Goal: Task Accomplishment & Management: Manage account settings

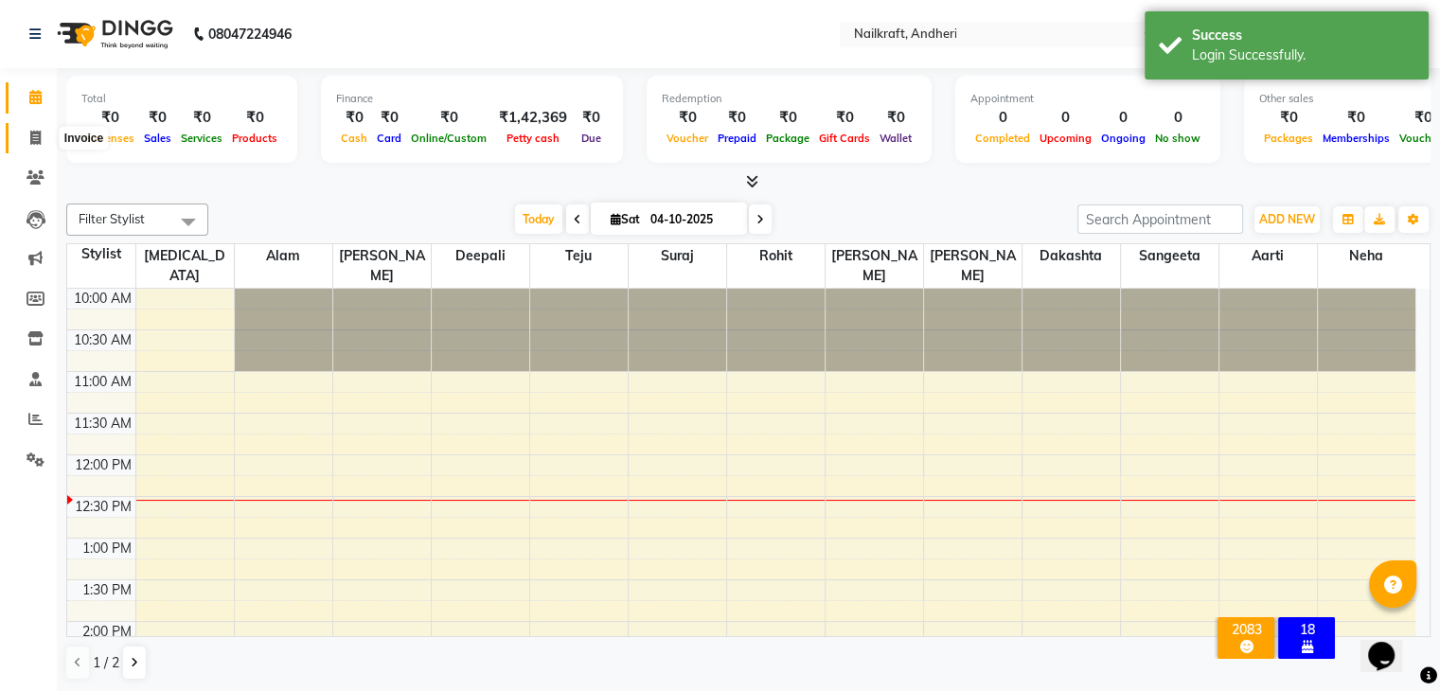
click at [30, 140] on icon at bounding box center [35, 138] width 10 height 14
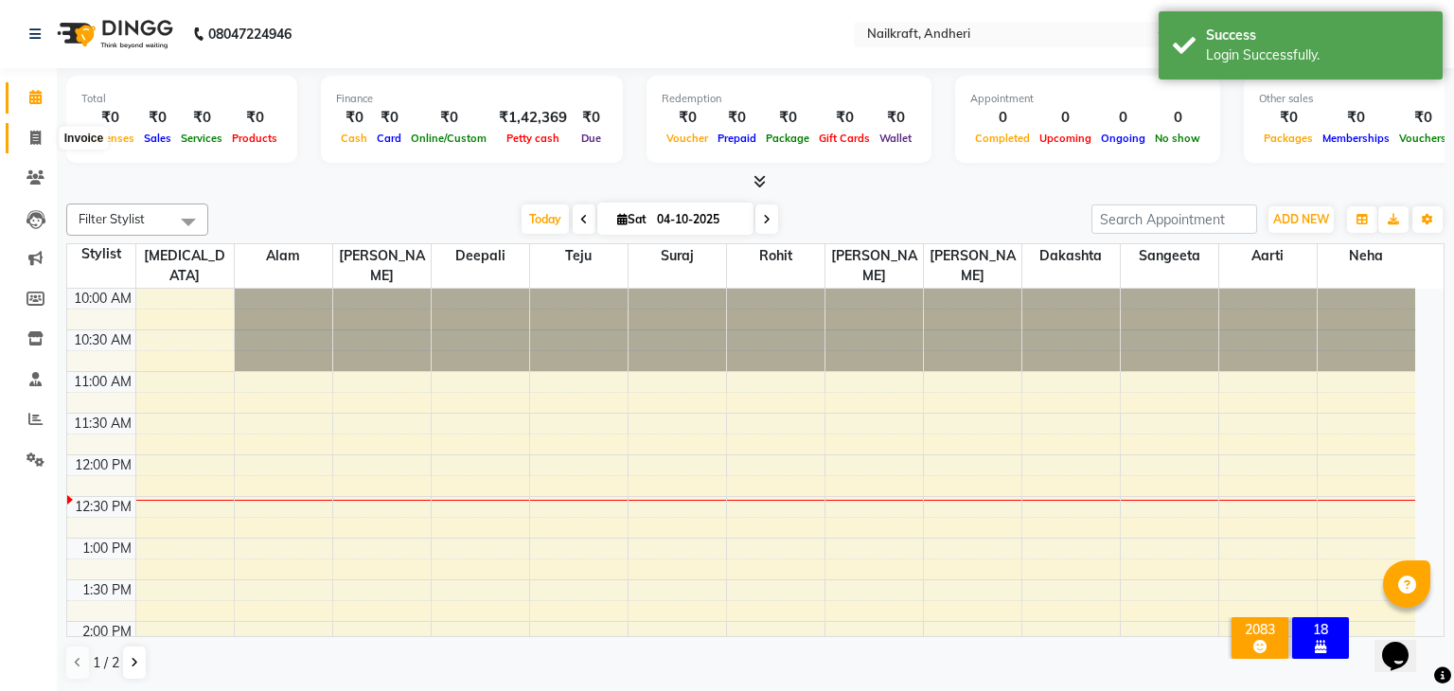
select select "service"
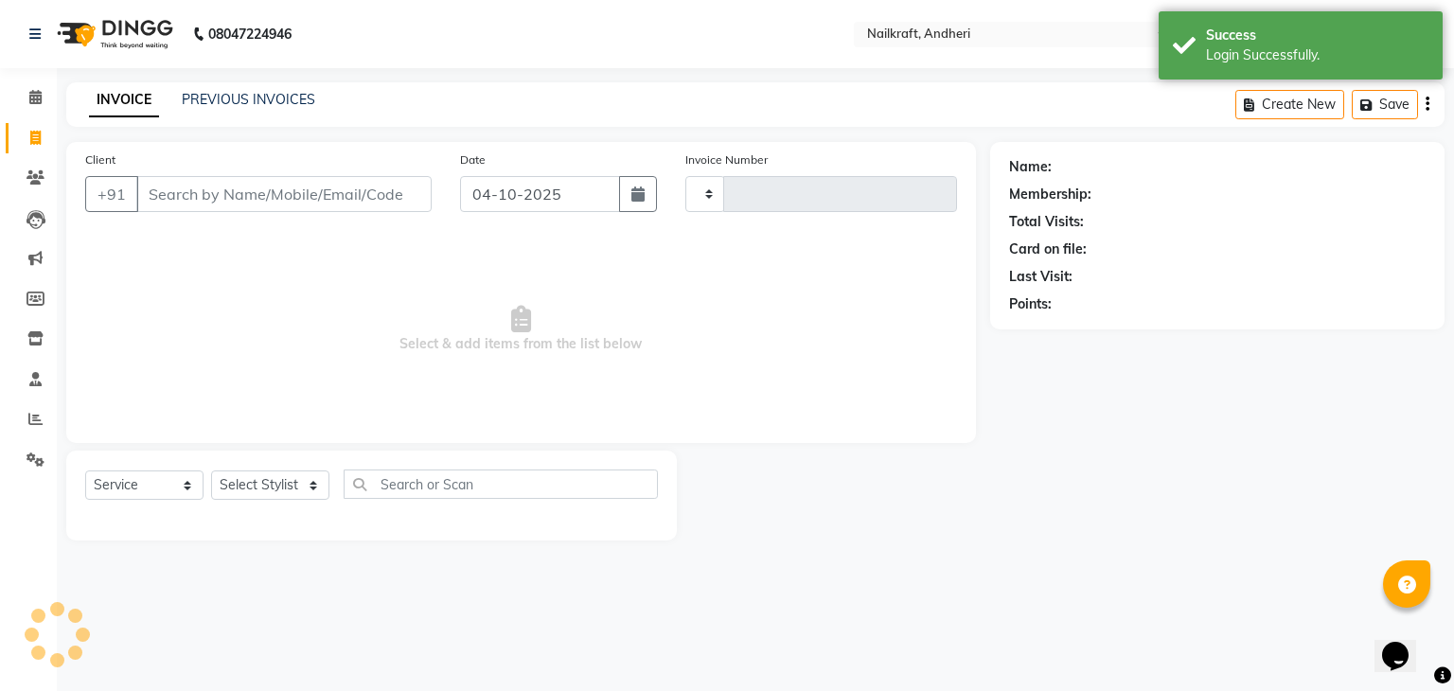
type input "2402"
select select "6081"
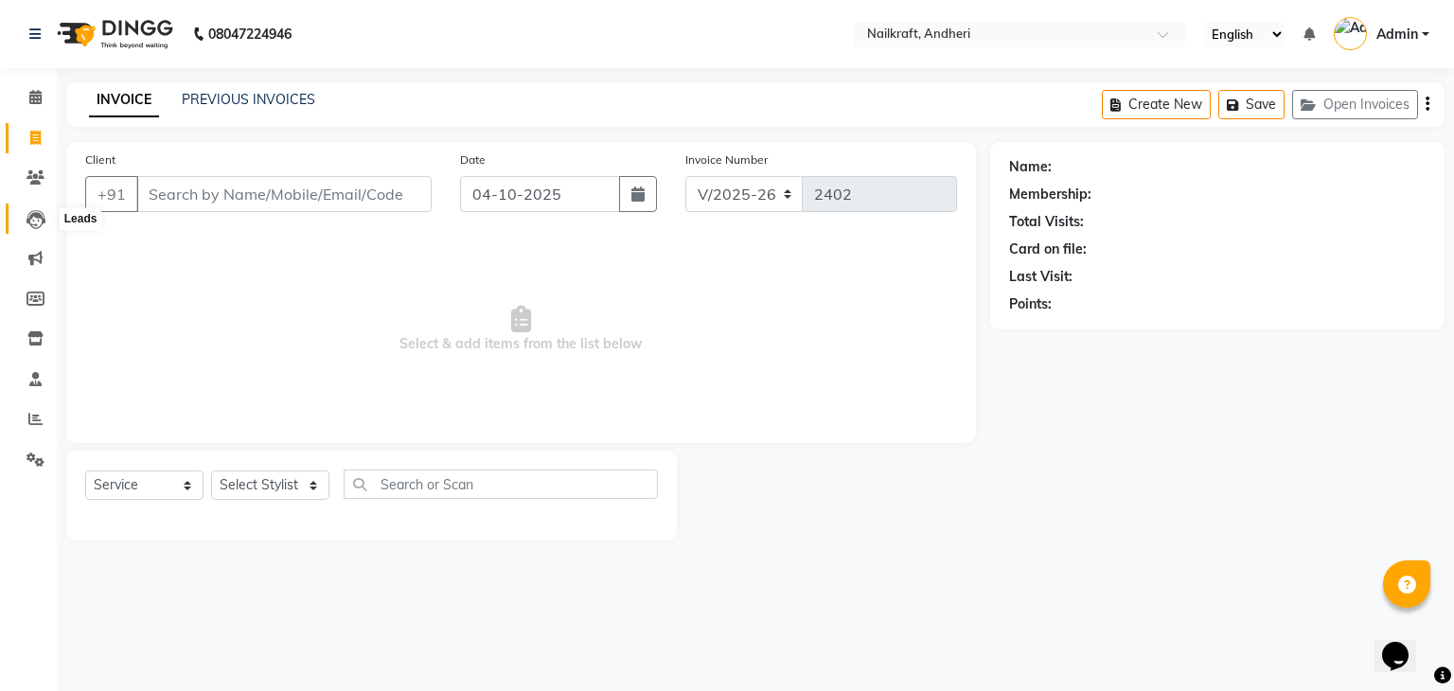
click at [41, 224] on icon at bounding box center [36, 219] width 19 height 19
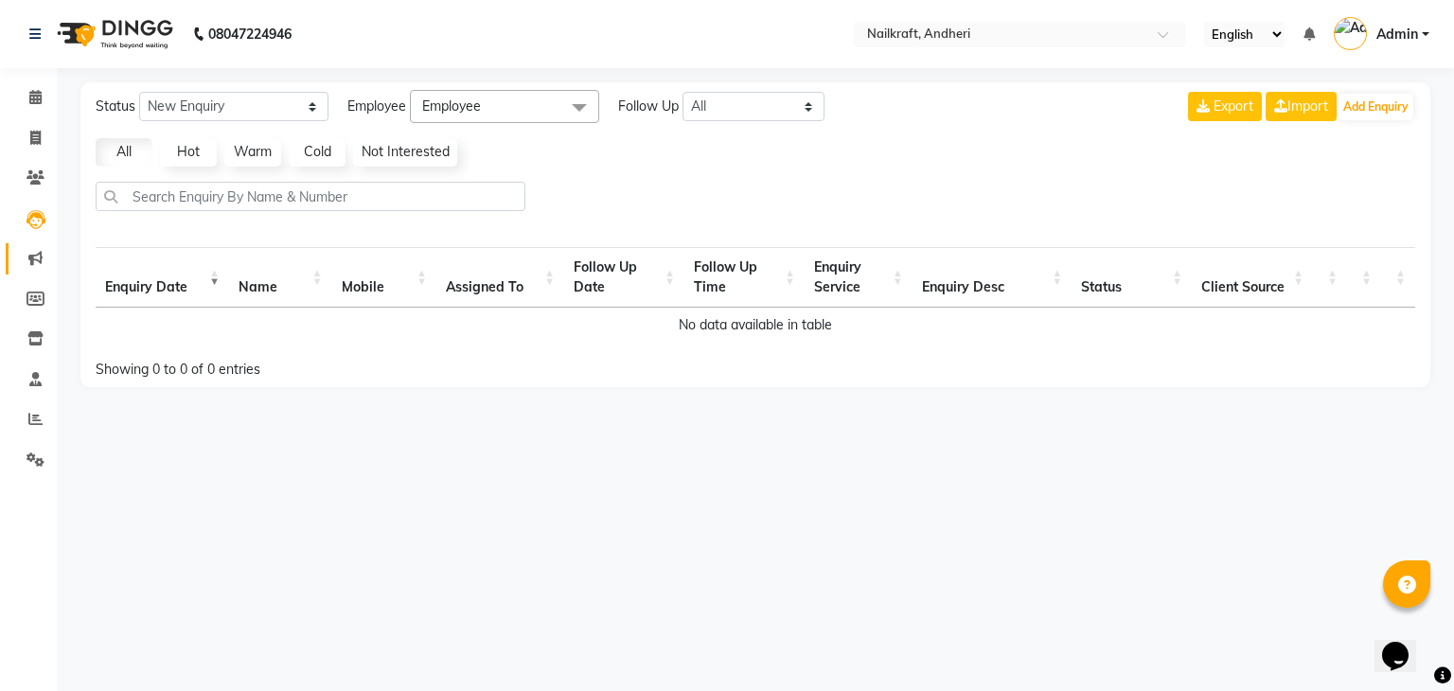
click at [34, 270] on link "Marketing" at bounding box center [28, 258] width 45 height 31
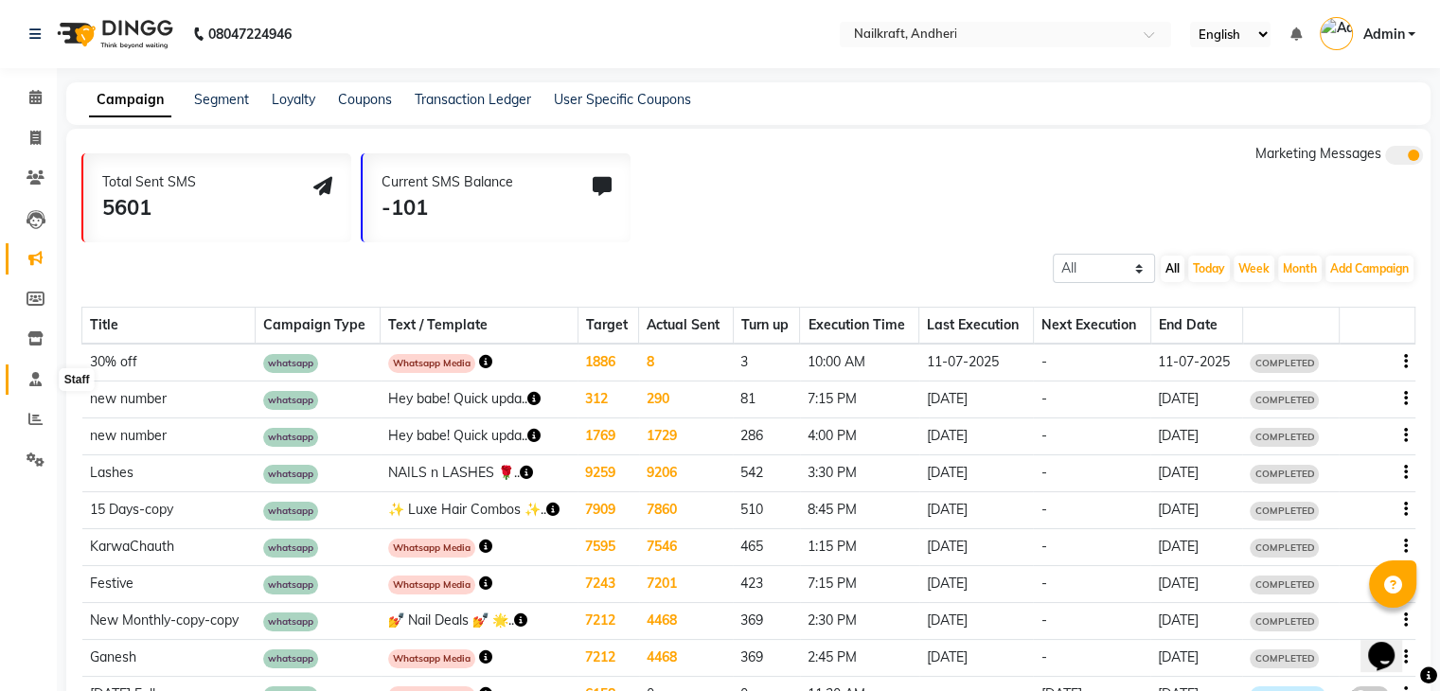
click at [42, 370] on span at bounding box center [35, 380] width 33 height 22
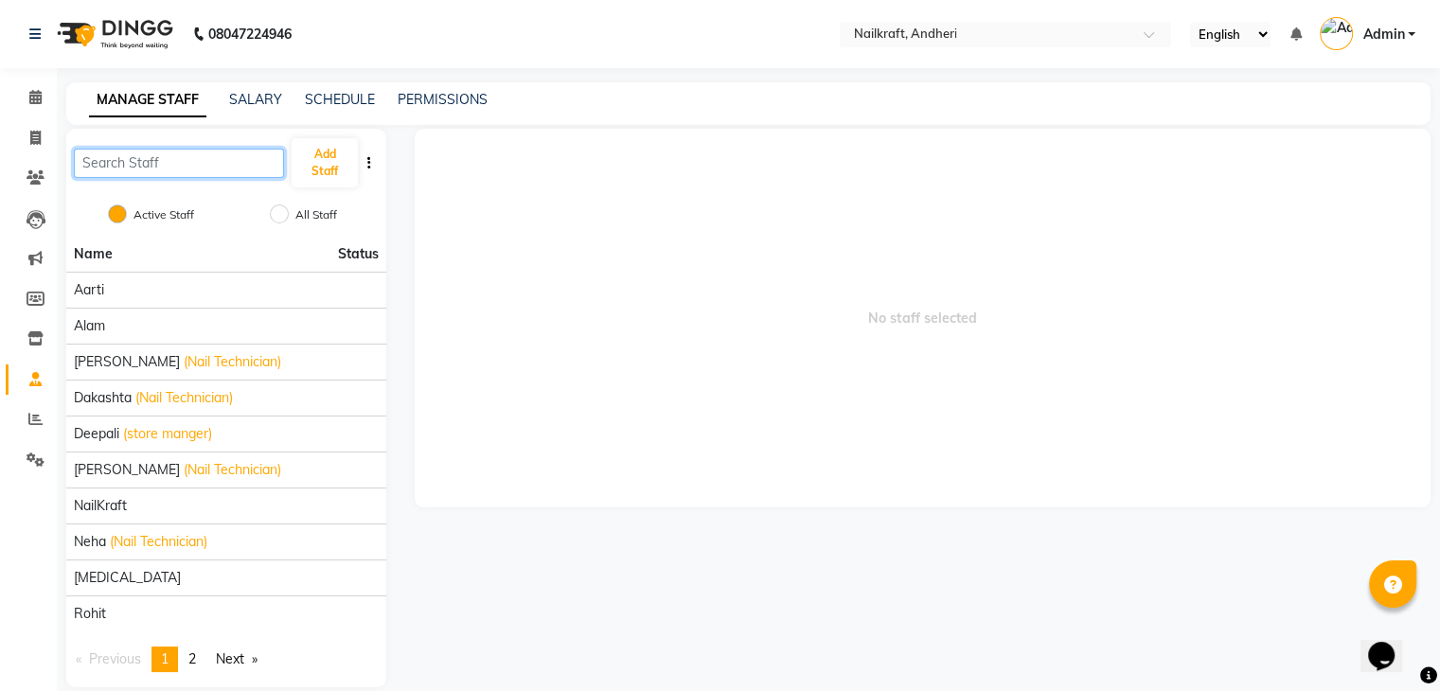
click at [180, 171] on input "text" at bounding box center [179, 163] width 210 height 29
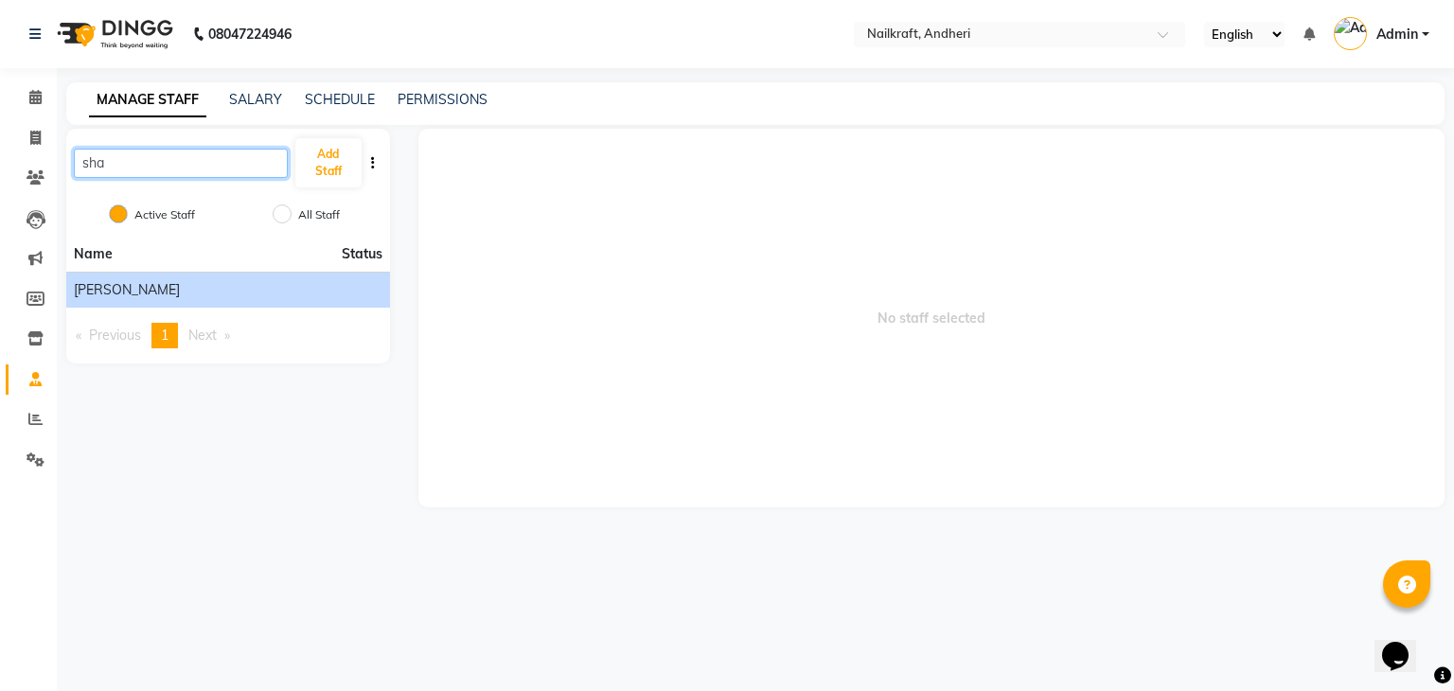
type input "sha"
click at [102, 291] on span "[PERSON_NAME]" at bounding box center [127, 290] width 106 height 20
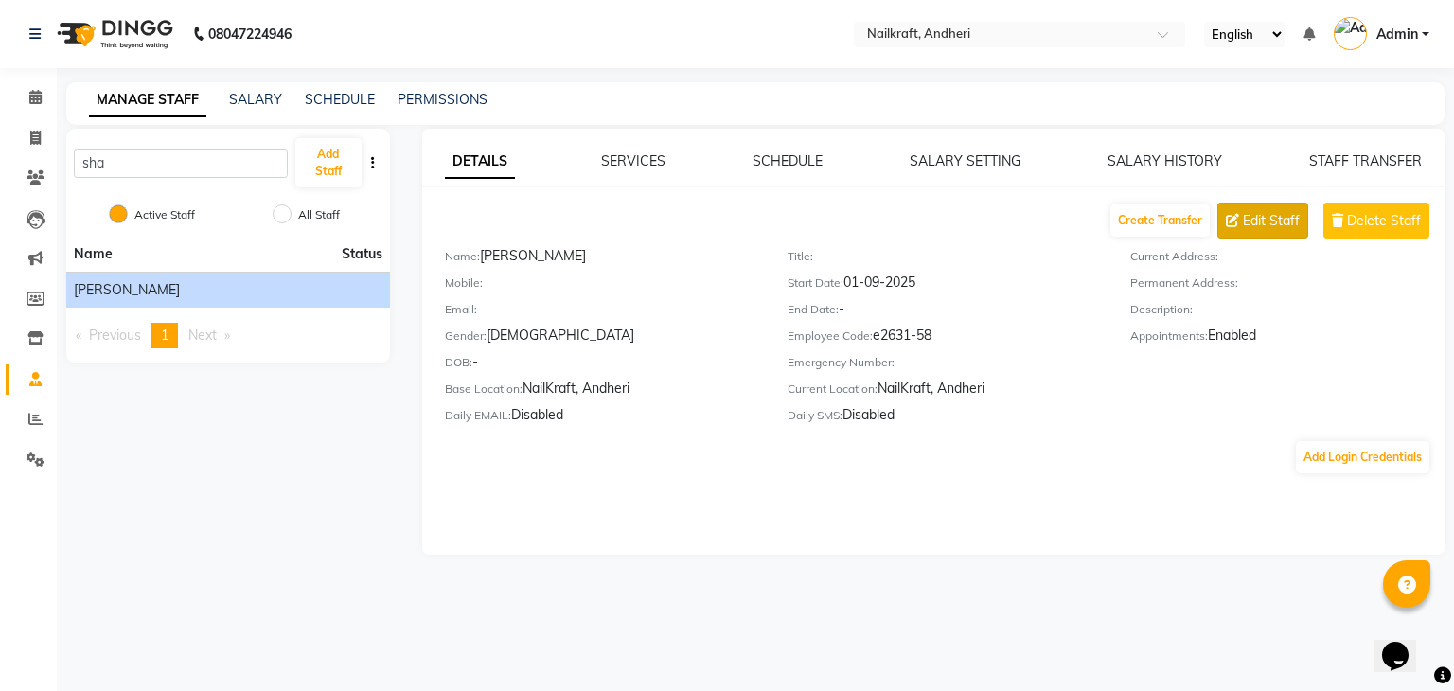
click at [1245, 224] on span "Edit Staff" at bounding box center [1271, 221] width 57 height 20
select select "[DEMOGRAPHIC_DATA]"
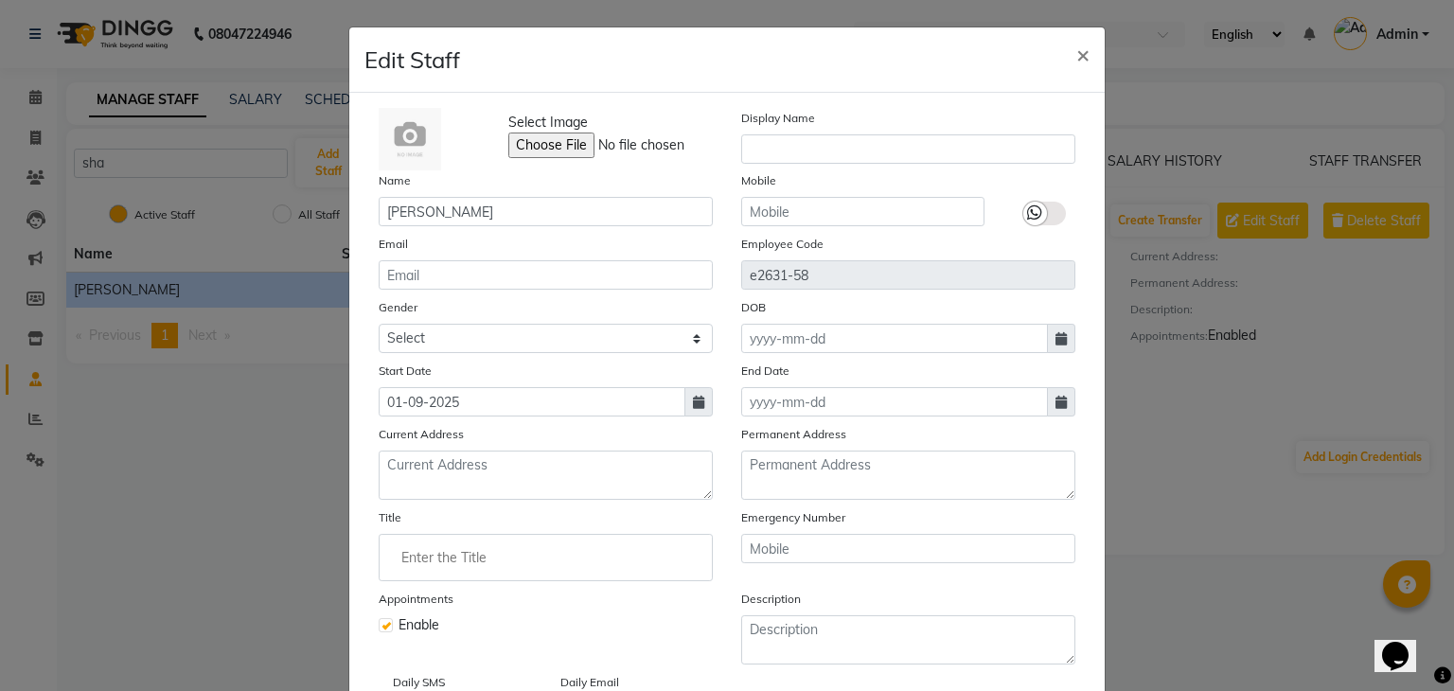
click at [506, 260] on div "Email" at bounding box center [546, 262] width 363 height 56
click at [506, 284] on input "email" at bounding box center [546, 274] width 334 height 29
click at [939, 203] on input "text" at bounding box center [862, 211] width 243 height 29
type input "9594094189"
click at [659, 266] on input "email" at bounding box center [546, 274] width 334 height 29
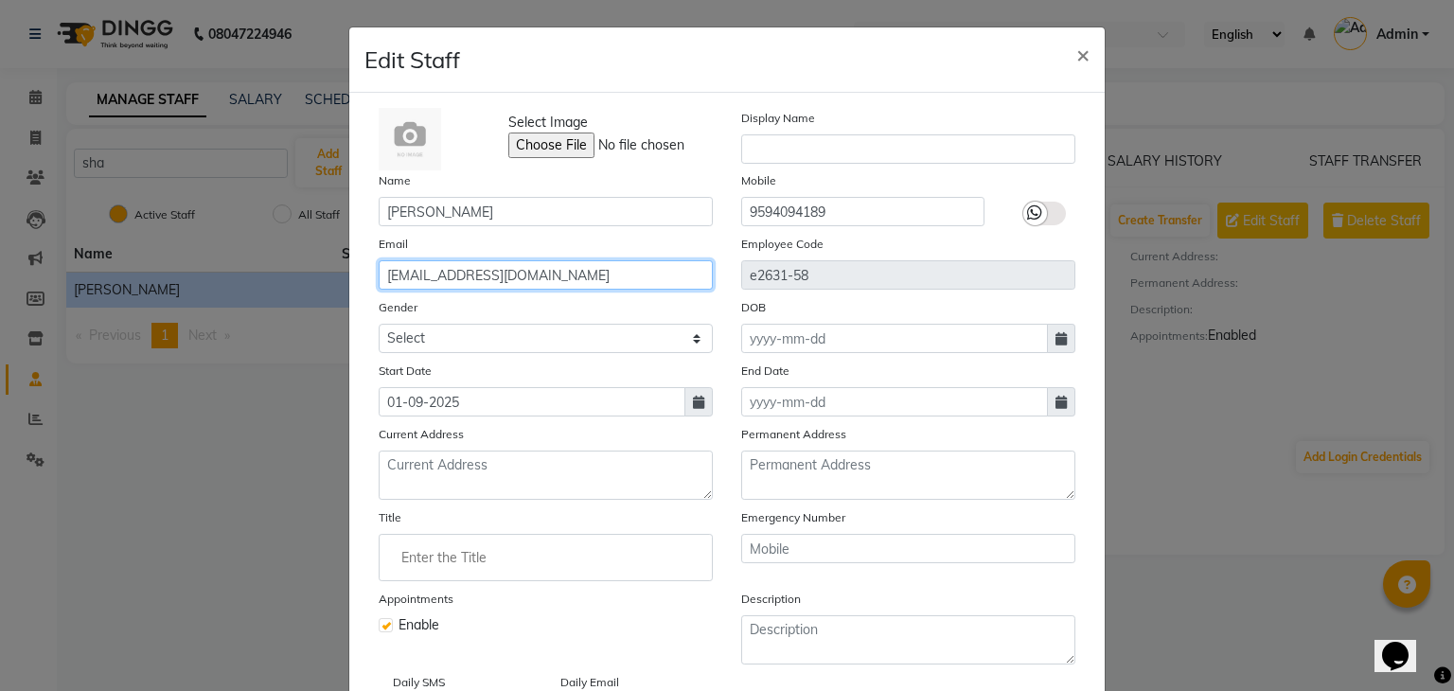
type input "[EMAIL_ADDRESS][DOMAIN_NAME]"
click at [1027, 213] on icon at bounding box center [1034, 213] width 15 height 17
click at [0, 0] on input "checkbox" at bounding box center [0, 0] width 0 height 0
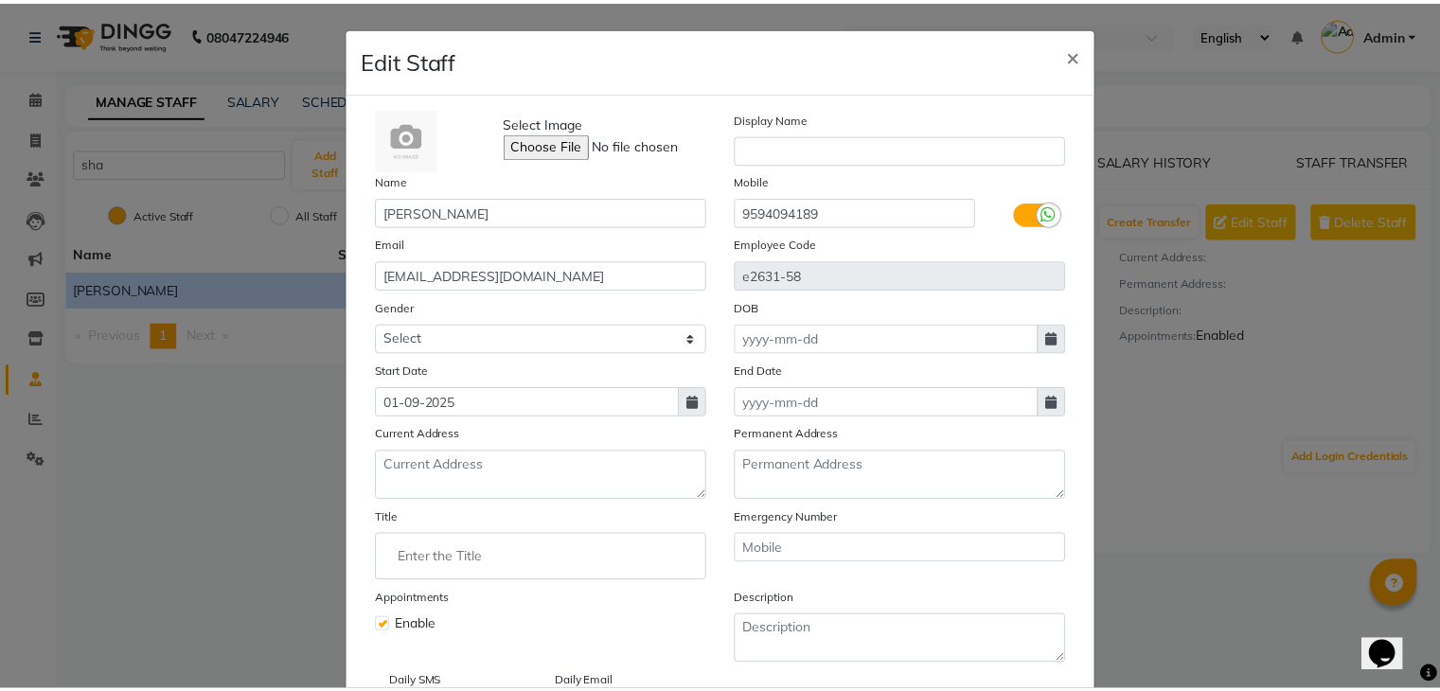
scroll to position [151, 0]
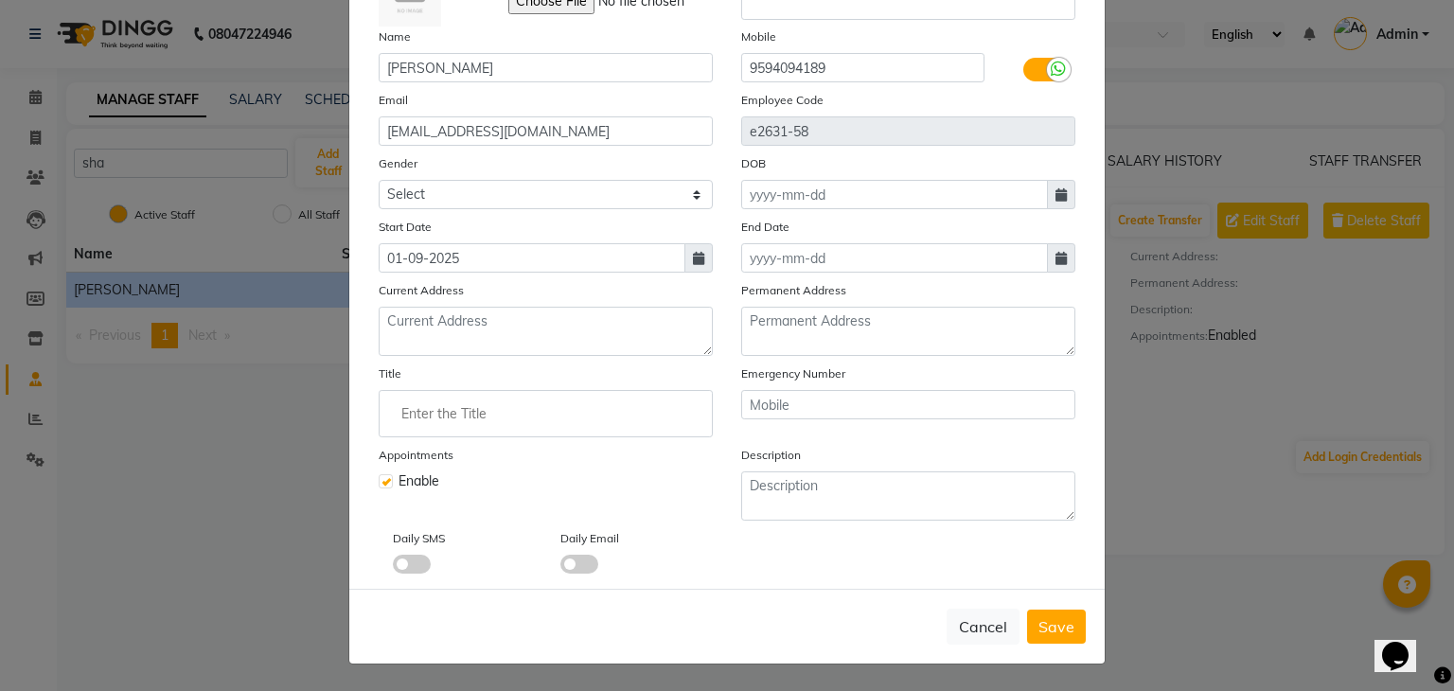
click at [561, 561] on span at bounding box center [580, 564] width 38 height 19
click at [561, 567] on input "checkbox" at bounding box center [561, 567] width 0 height 0
click at [397, 562] on span at bounding box center [412, 564] width 38 height 19
click at [393, 567] on input "checkbox" at bounding box center [393, 567] width 0 height 0
click at [518, 431] on ng-autocomplete at bounding box center [546, 413] width 334 height 47
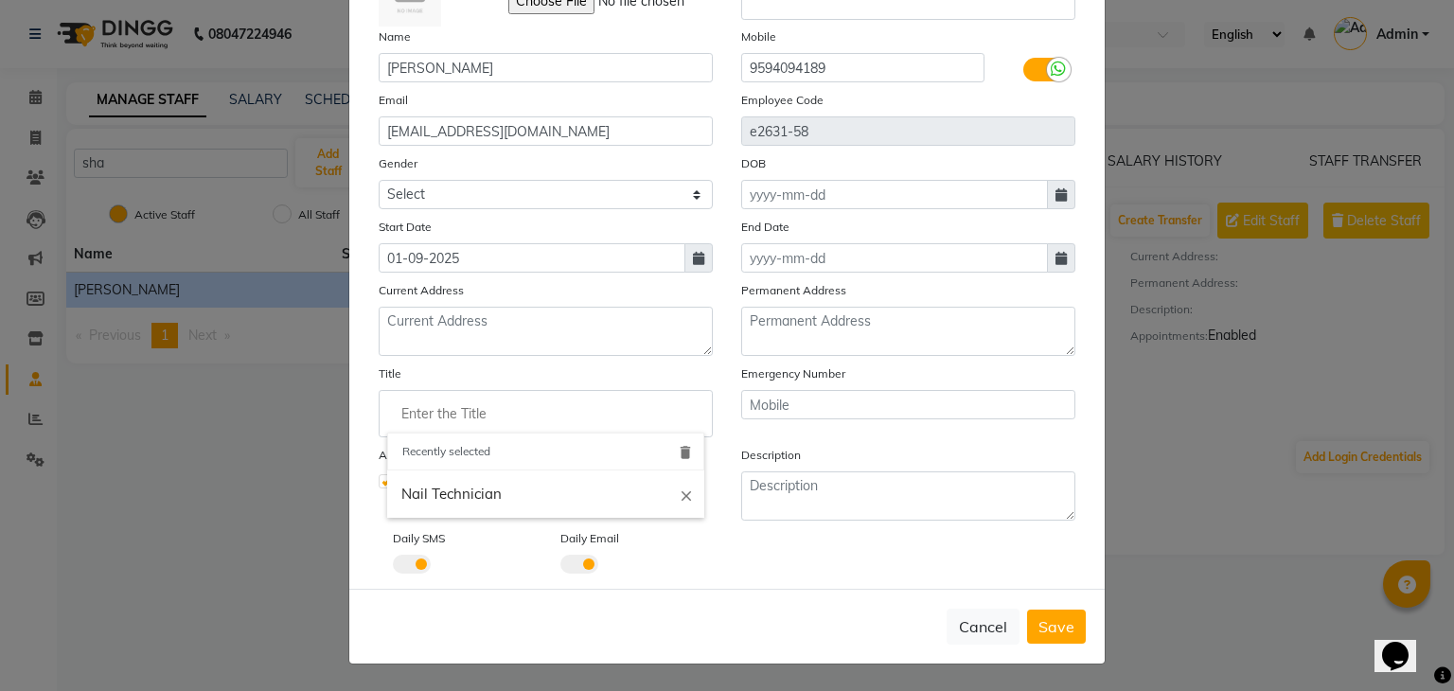
click at [484, 406] on input "Enter the Title" at bounding box center [545, 414] width 317 height 38
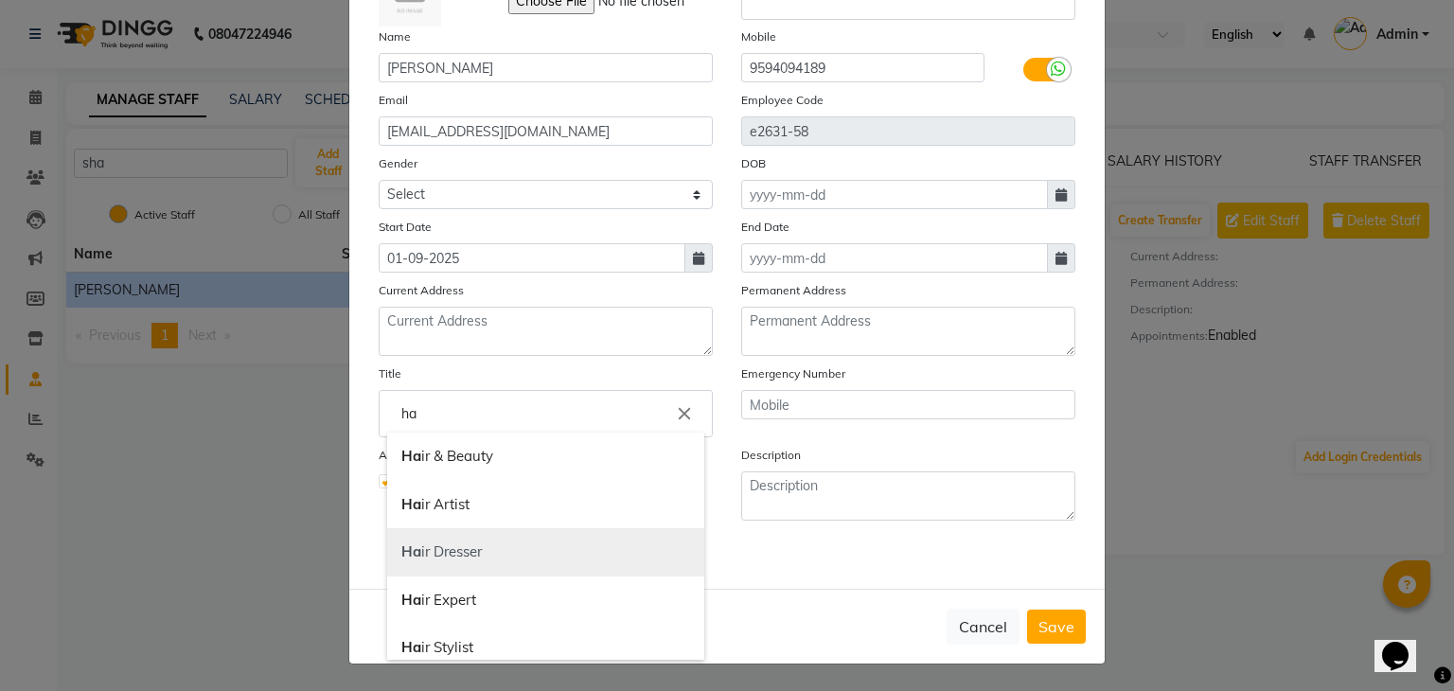
click at [434, 539] on link "Ha ir Dresser" at bounding box center [545, 552] width 317 height 48
type input "Hair Dresser"
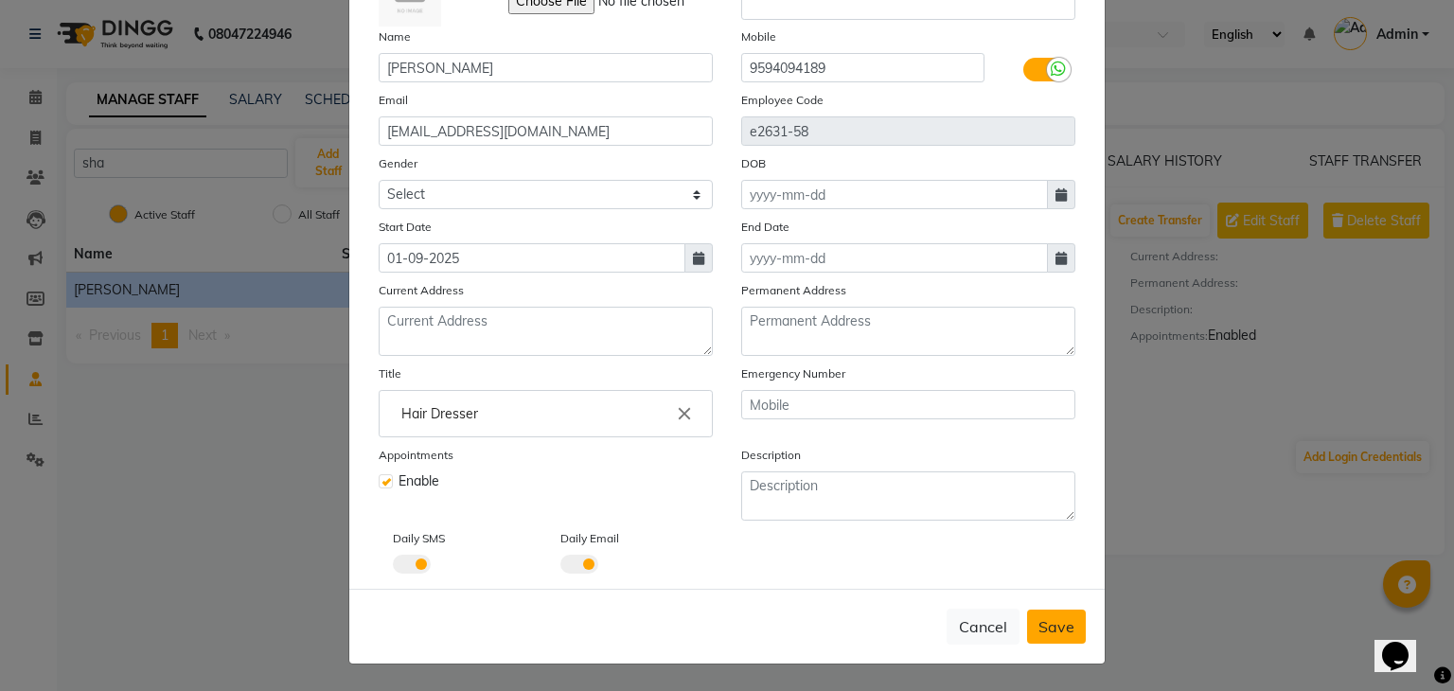
click at [1048, 620] on span "Save" at bounding box center [1057, 626] width 36 height 19
select select
checkbox input "false"
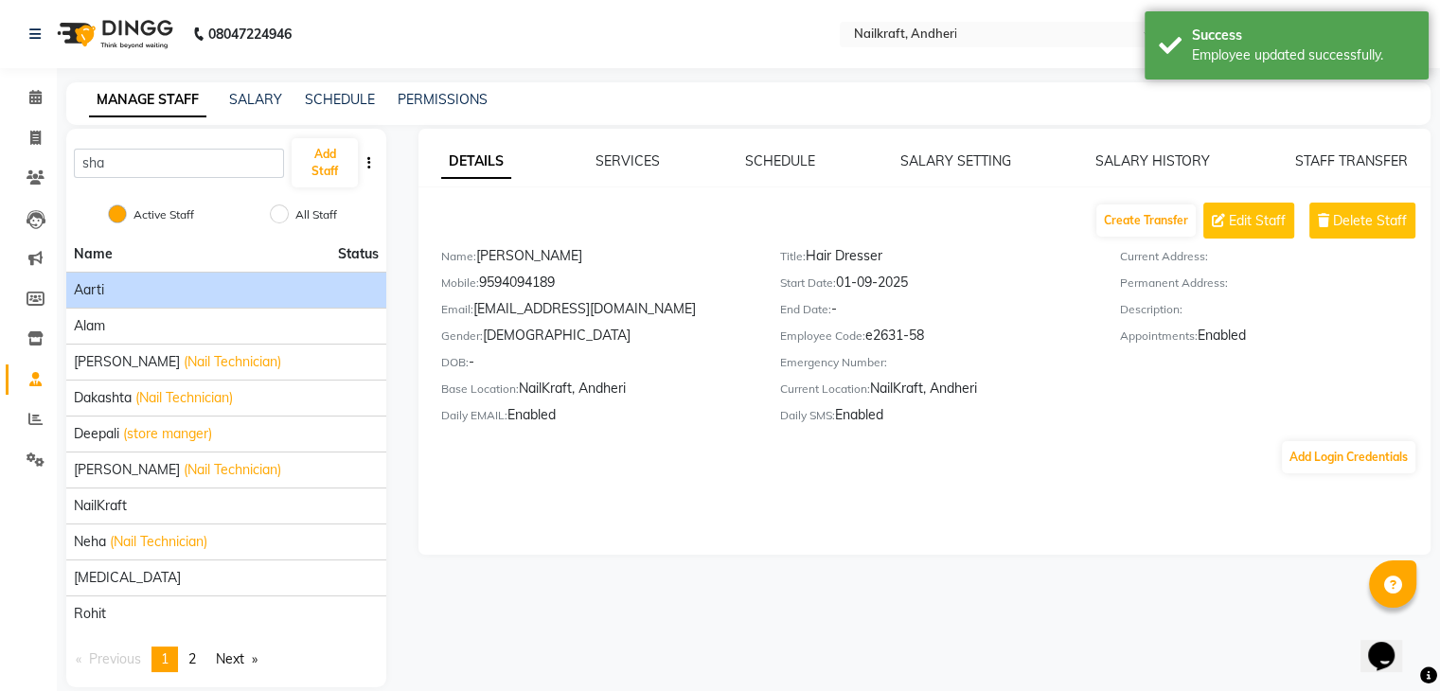
click at [286, 276] on li "Aarti" at bounding box center [226, 290] width 320 height 36
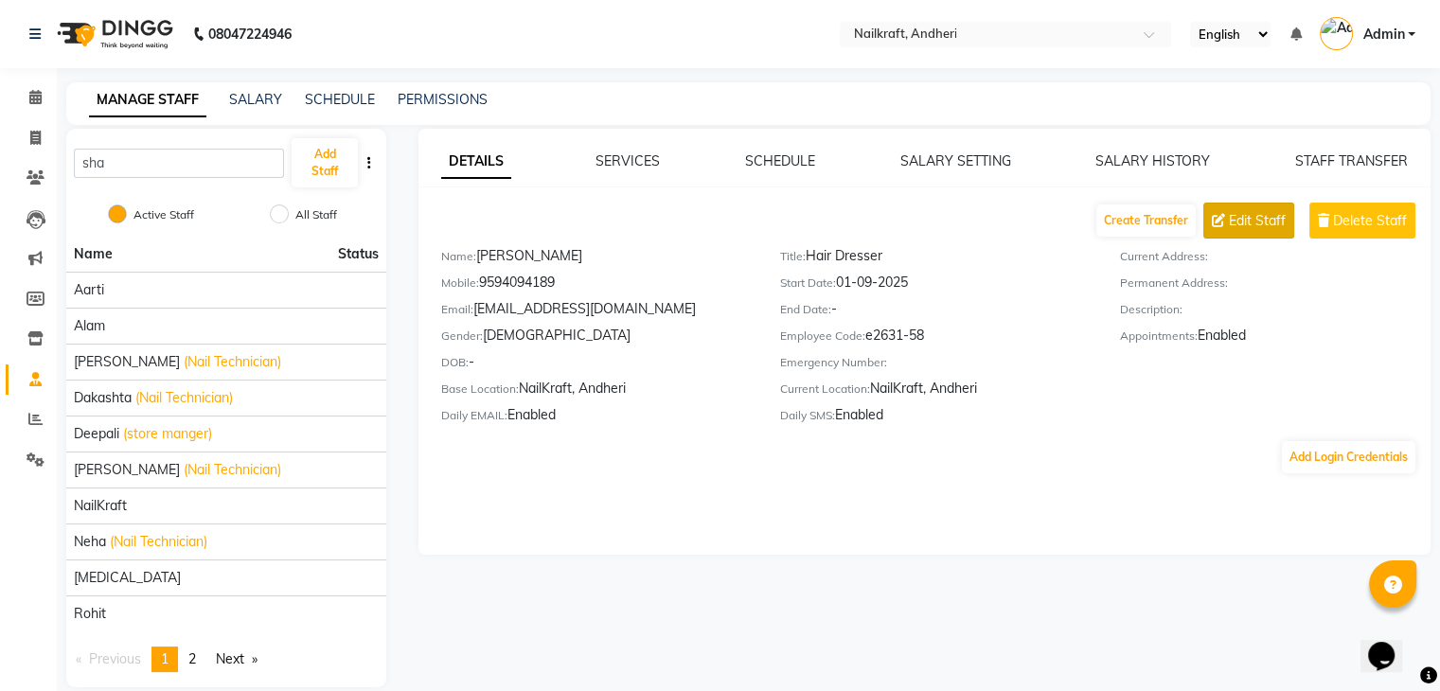
click at [1254, 236] on button "Edit Staff" at bounding box center [1248, 221] width 91 height 36
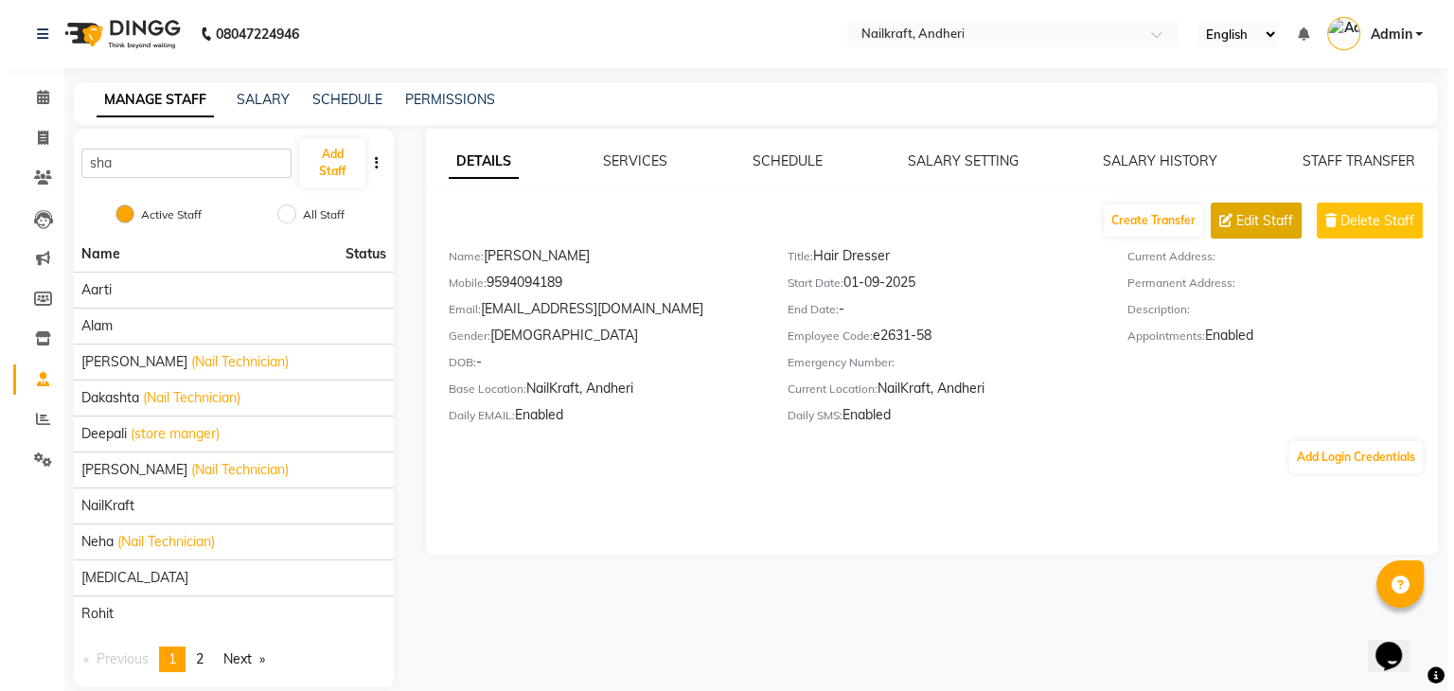
select select "[DEMOGRAPHIC_DATA]"
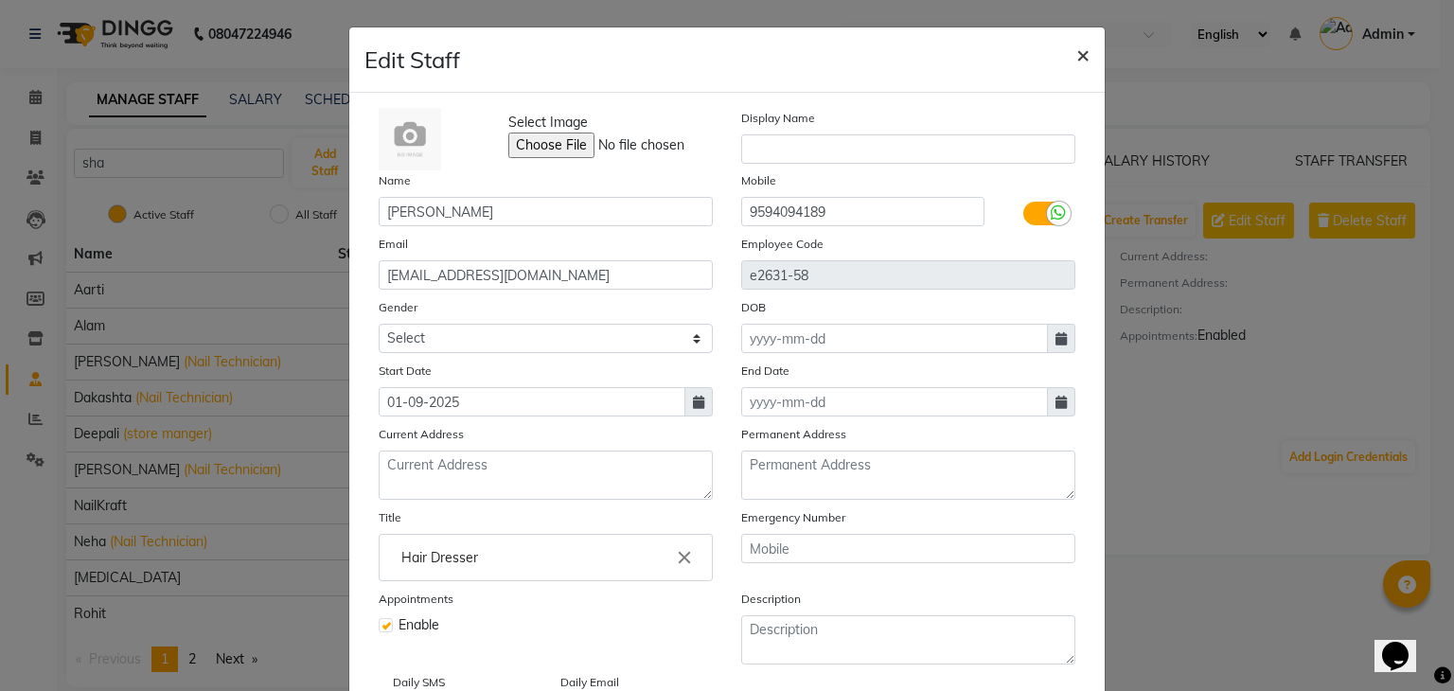
click at [1077, 62] on span "×" at bounding box center [1083, 54] width 13 height 28
select select
checkbox input "false"
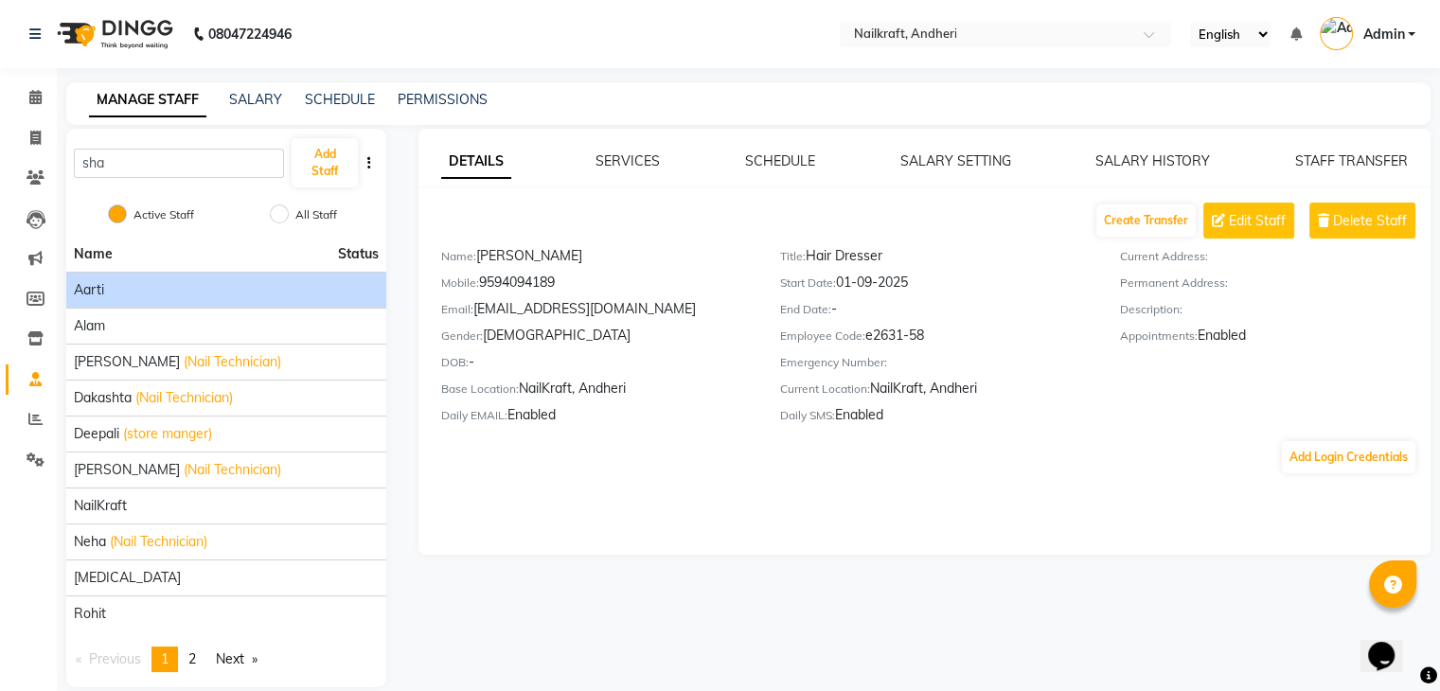
click at [140, 281] on div "Aarti" at bounding box center [226, 290] width 305 height 20
click at [151, 291] on div "Aarti" at bounding box center [226, 290] width 305 height 20
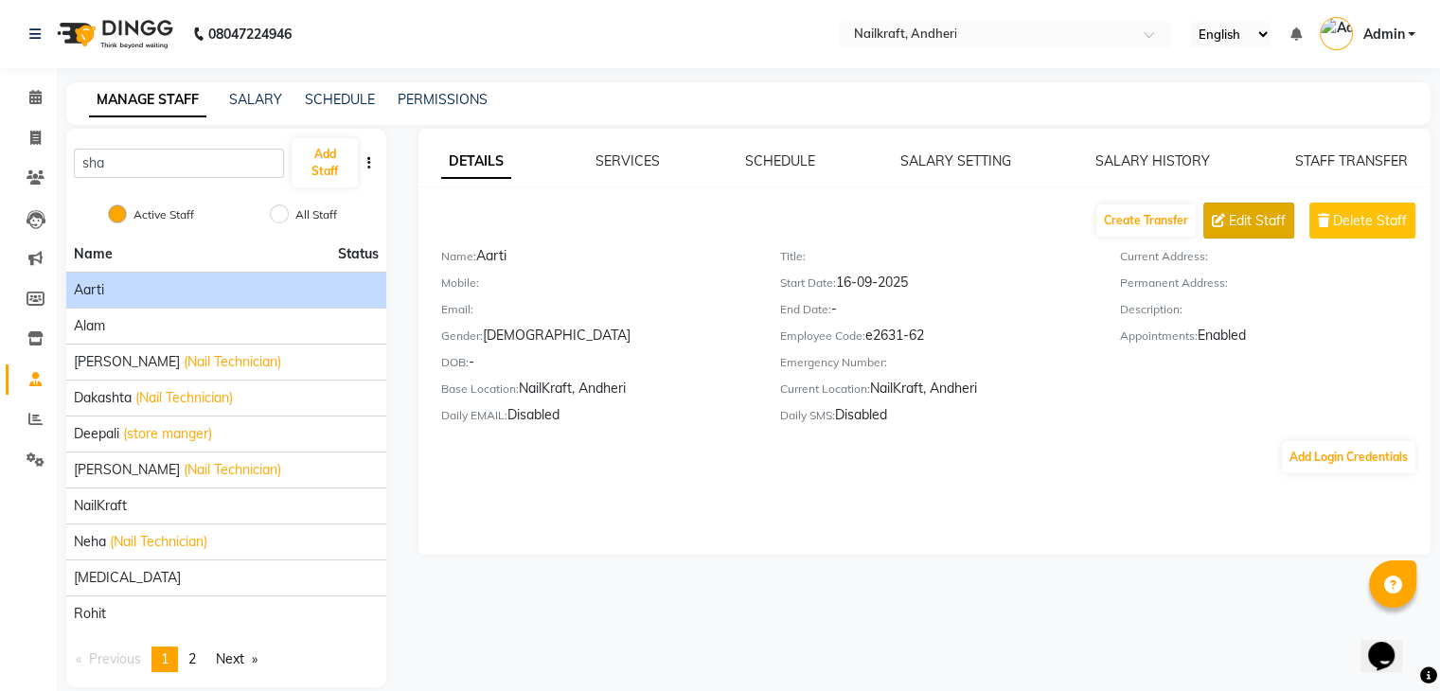
click at [1271, 217] on span "Edit Staff" at bounding box center [1257, 221] width 57 height 20
select select "[DEMOGRAPHIC_DATA]"
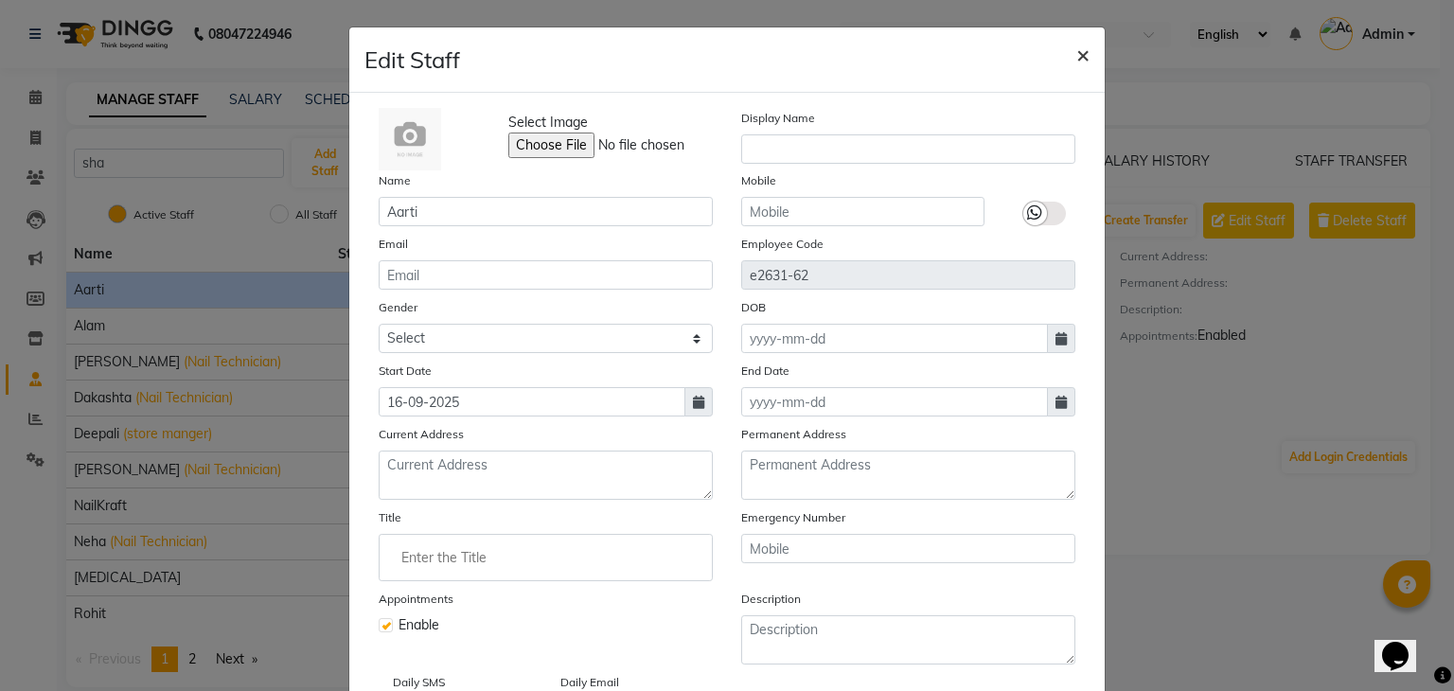
click at [1077, 58] on span "×" at bounding box center [1083, 54] width 13 height 28
select select
checkbox input "false"
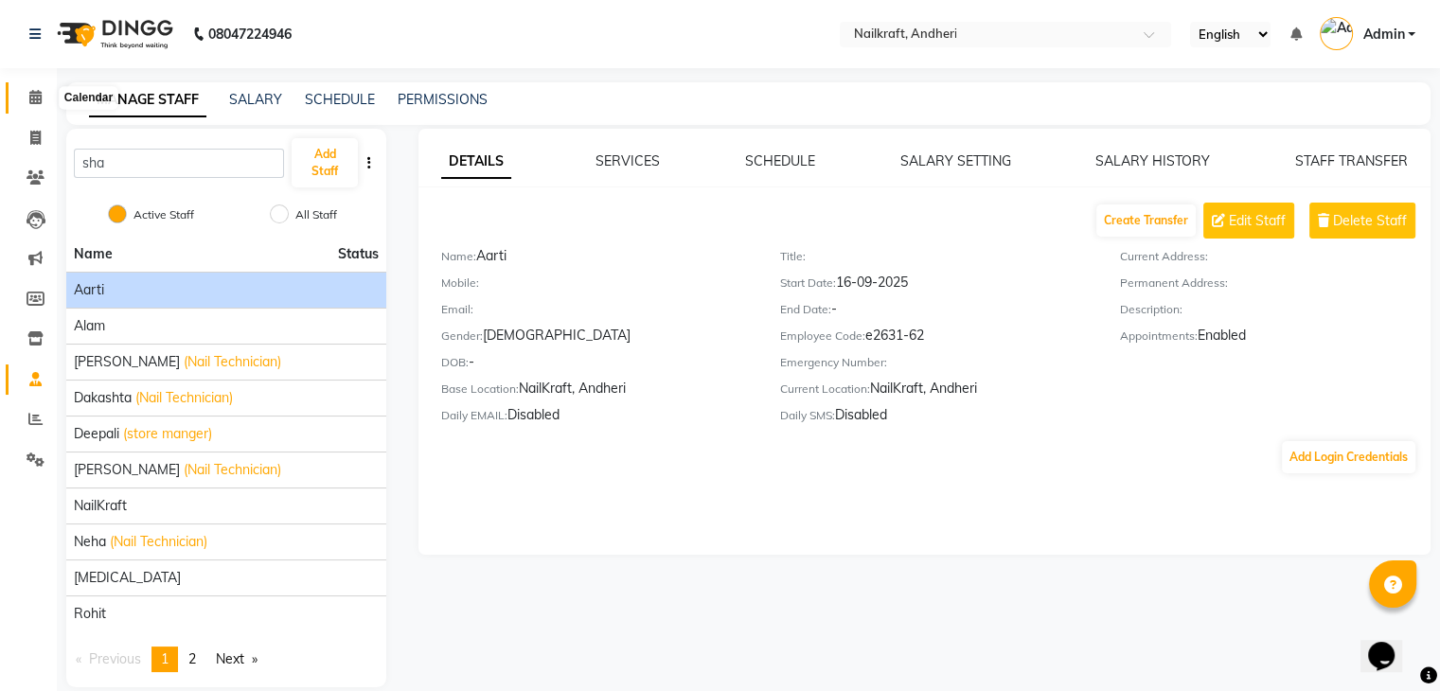
click at [38, 95] on icon at bounding box center [35, 97] width 12 height 14
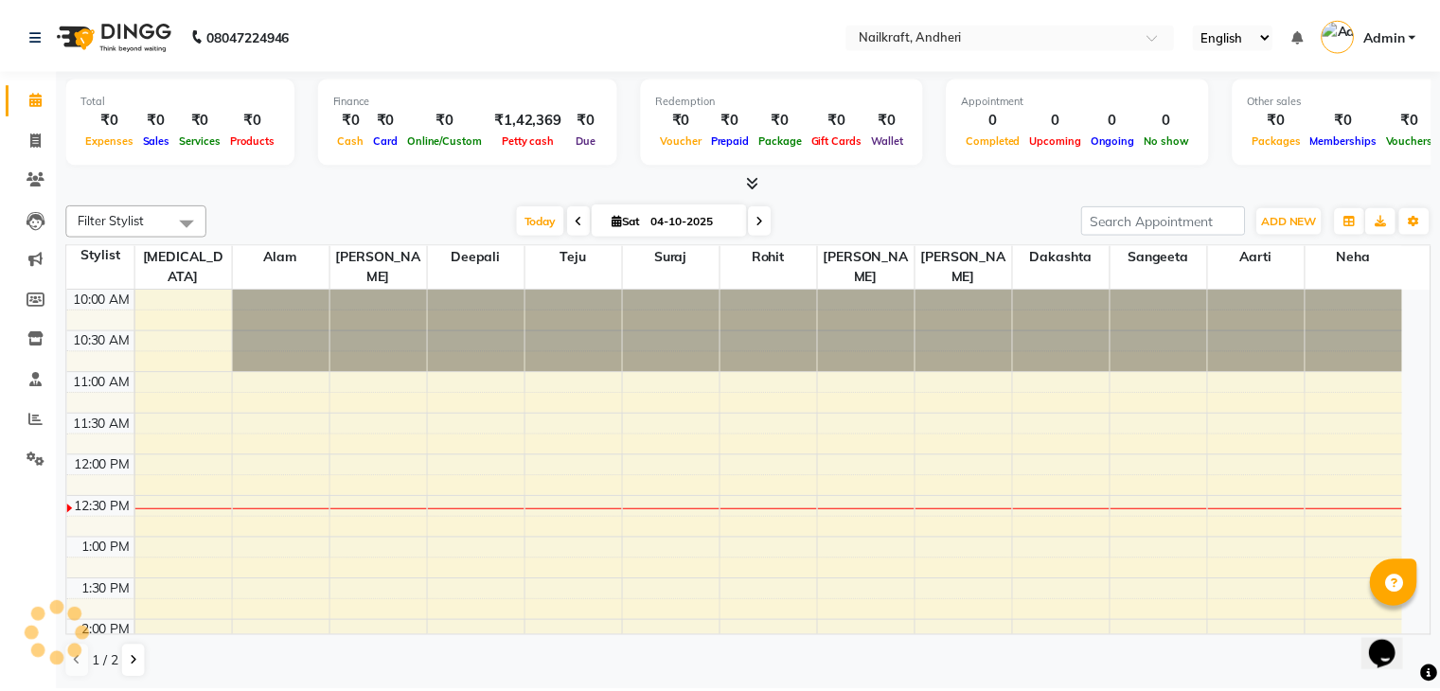
scroll to position [166, 0]
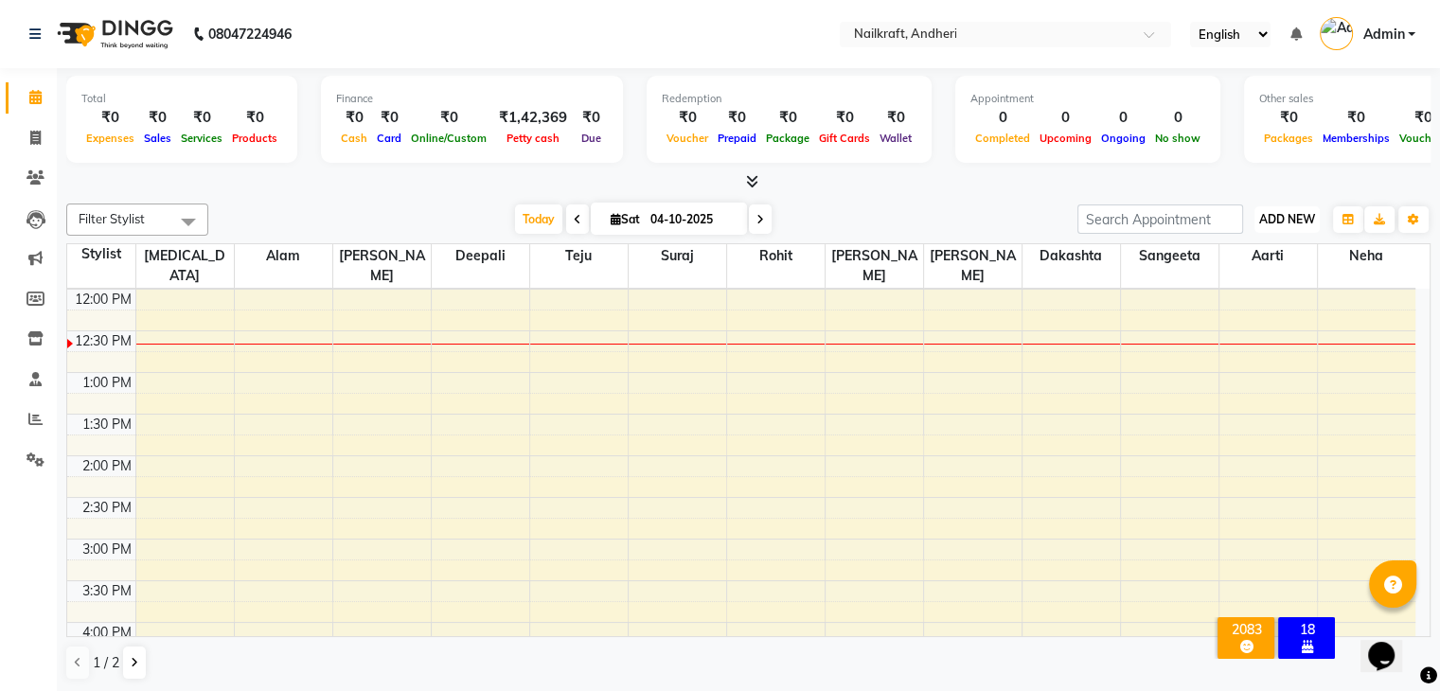
click at [1312, 219] on span "ADD NEW" at bounding box center [1287, 219] width 56 height 14
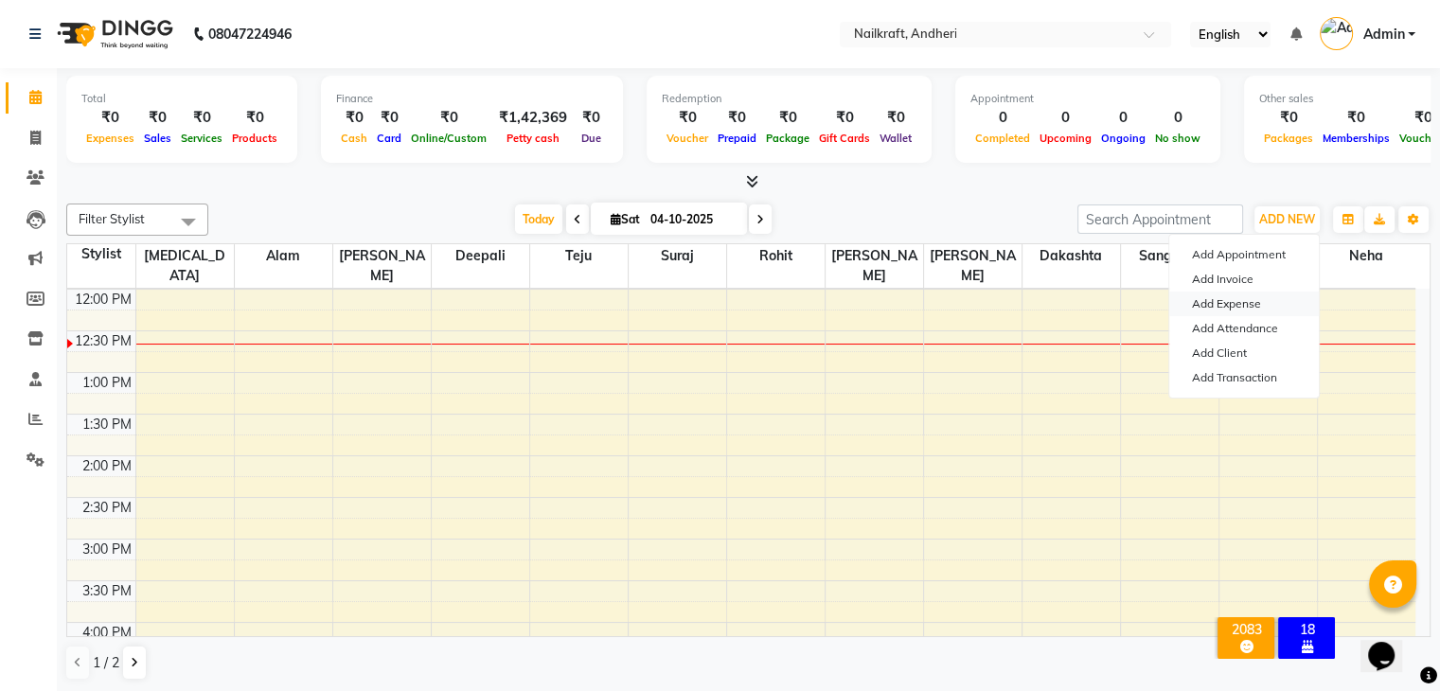
click at [1234, 296] on link "Add Expense" at bounding box center [1244, 304] width 150 height 25
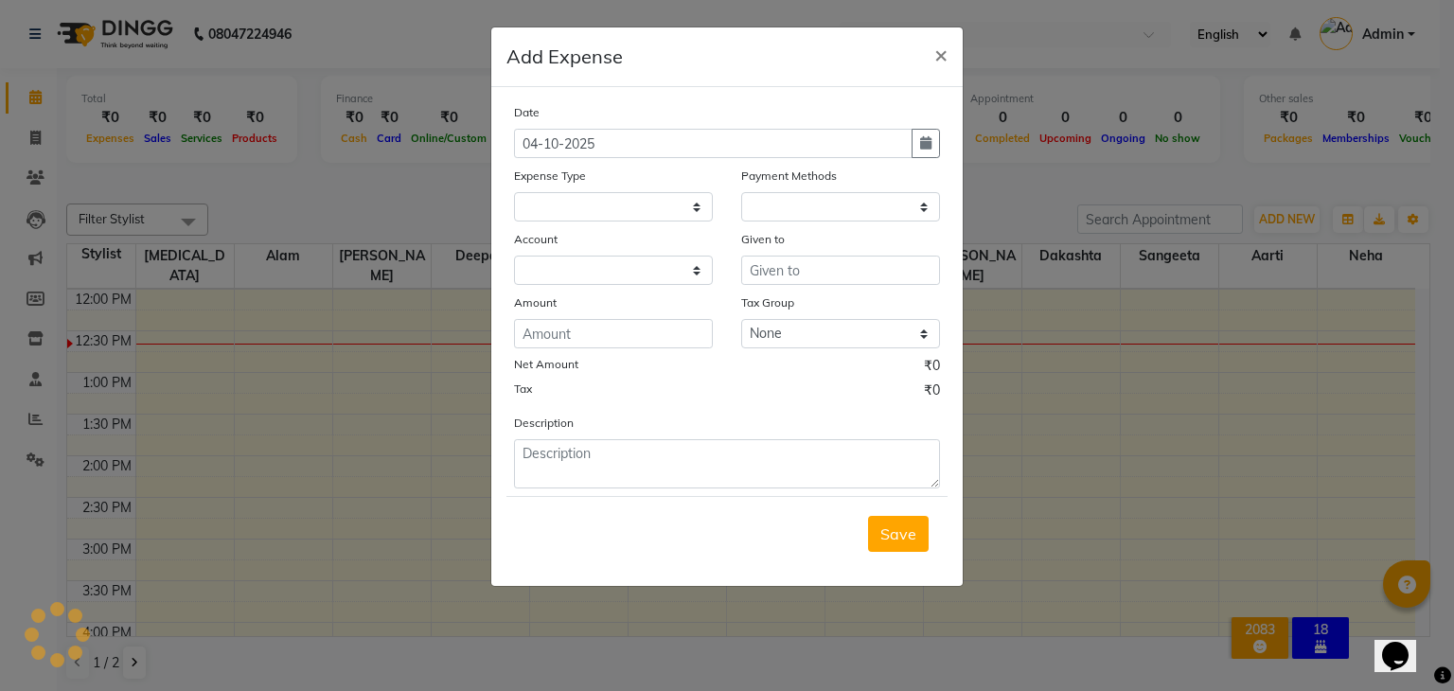
select select
select select "1"
select select "5067"
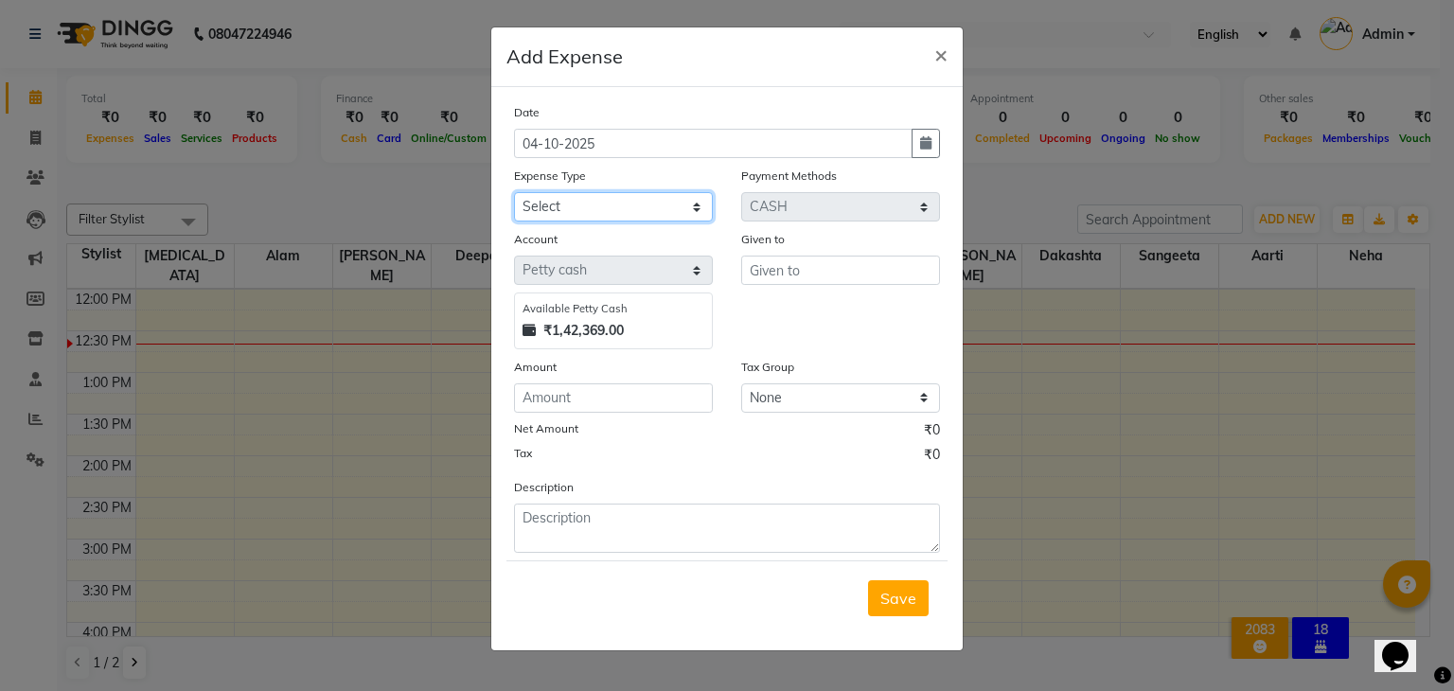
click at [663, 215] on select "Select Advance Salary Bank charges Car maintenance Cash transfer to bank Cash t…" at bounding box center [613, 206] width 199 height 29
select select "15706"
click at [514, 194] on select "Select Advance Salary Bank charges Car maintenance Cash transfer to bank Cash t…" at bounding box center [613, 206] width 199 height 29
click at [558, 437] on label "Net Amount" at bounding box center [546, 428] width 64 height 17
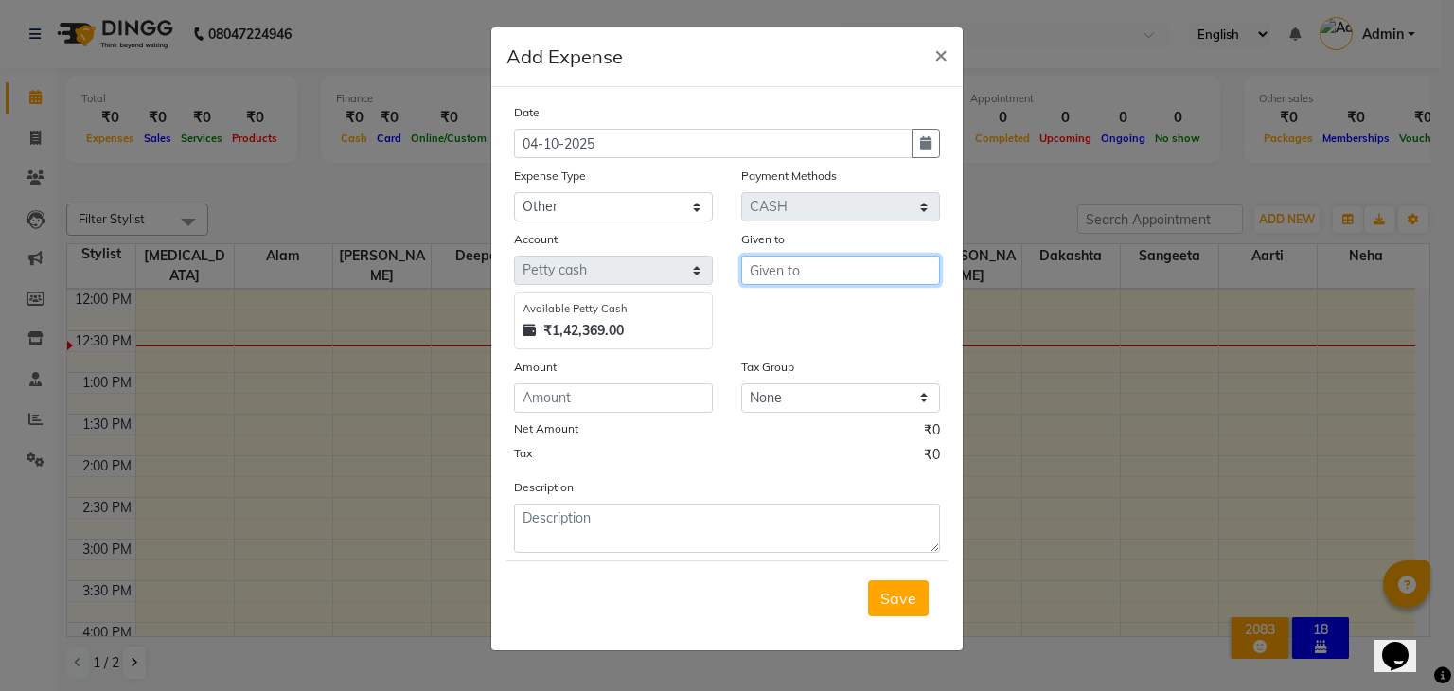
click at [799, 277] on input "text" at bounding box center [840, 270] width 199 height 29
click at [938, 51] on span "×" at bounding box center [941, 54] width 13 height 28
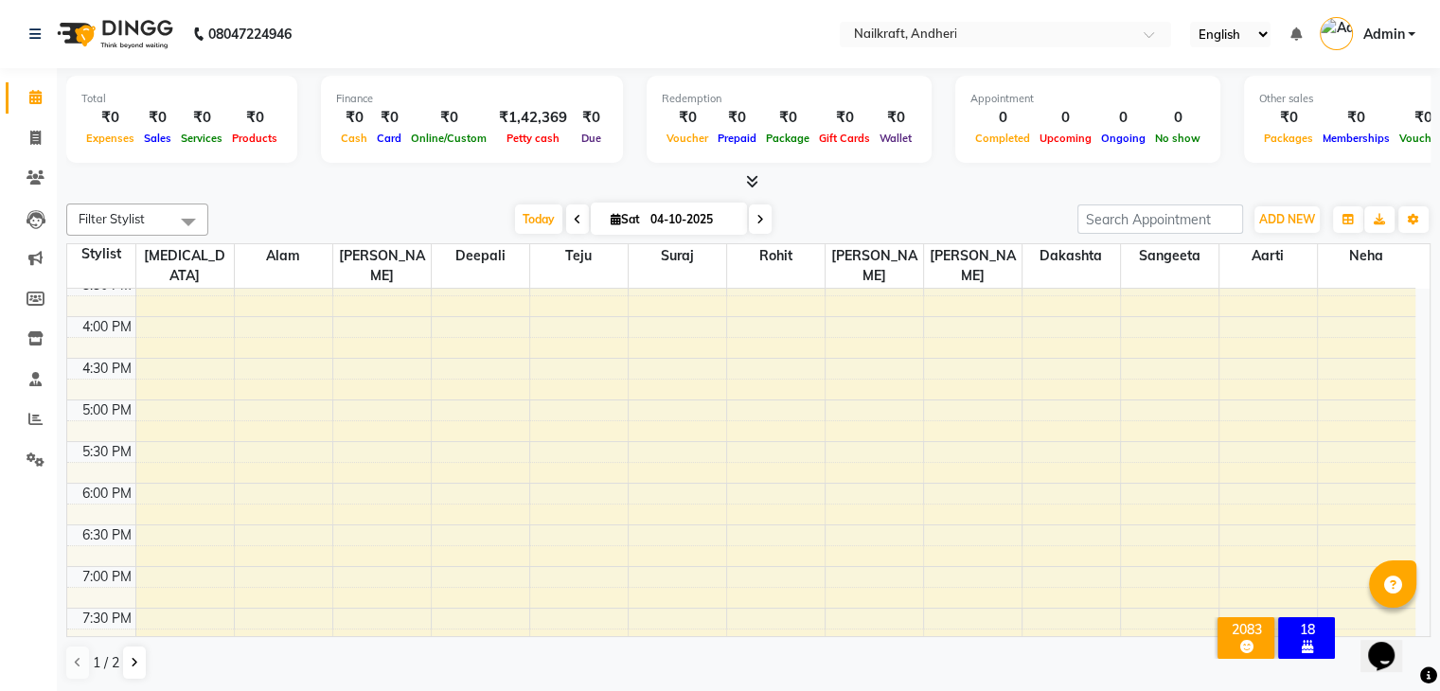
scroll to position [493, 0]
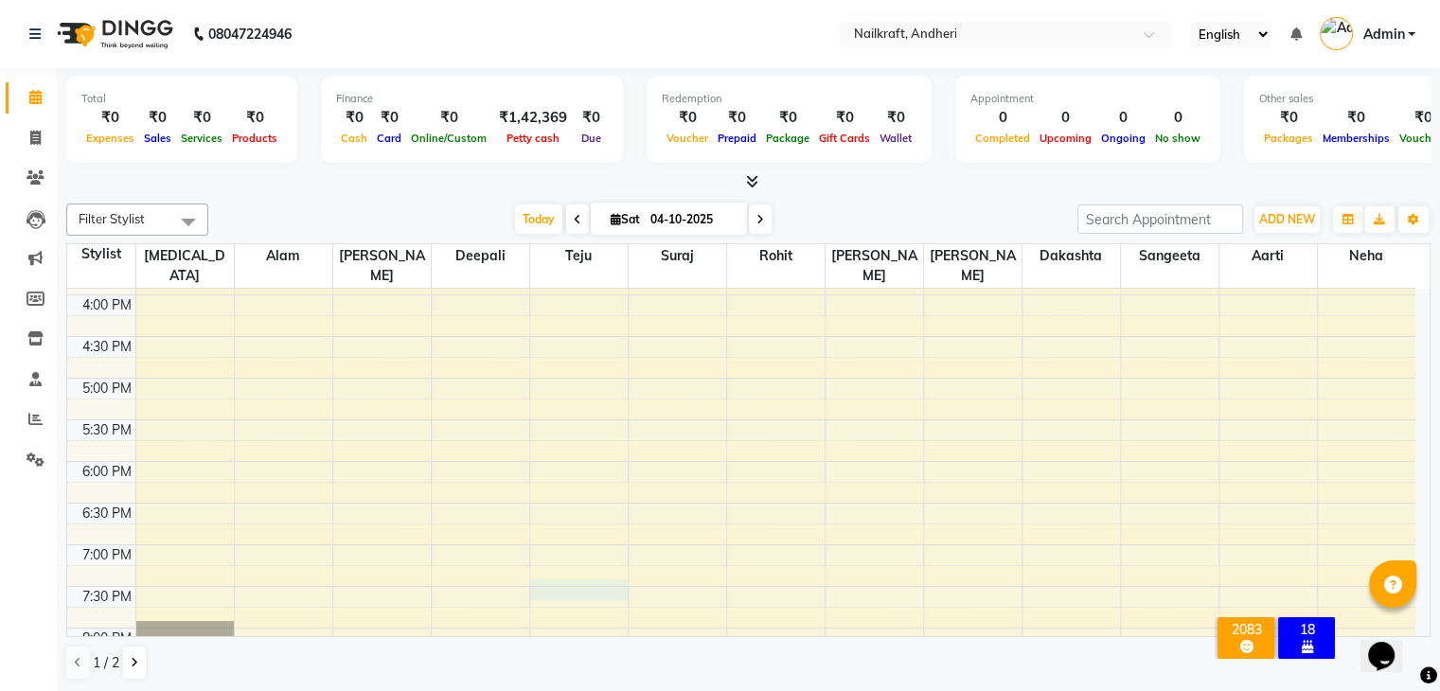
click at [609, 565] on div "10:00 AM 10:30 AM 11:00 AM 11:30 AM 12:00 PM 12:30 PM 1:00 PM 1:30 PM 2:00 PM 2…" at bounding box center [741, 294] width 1348 height 999
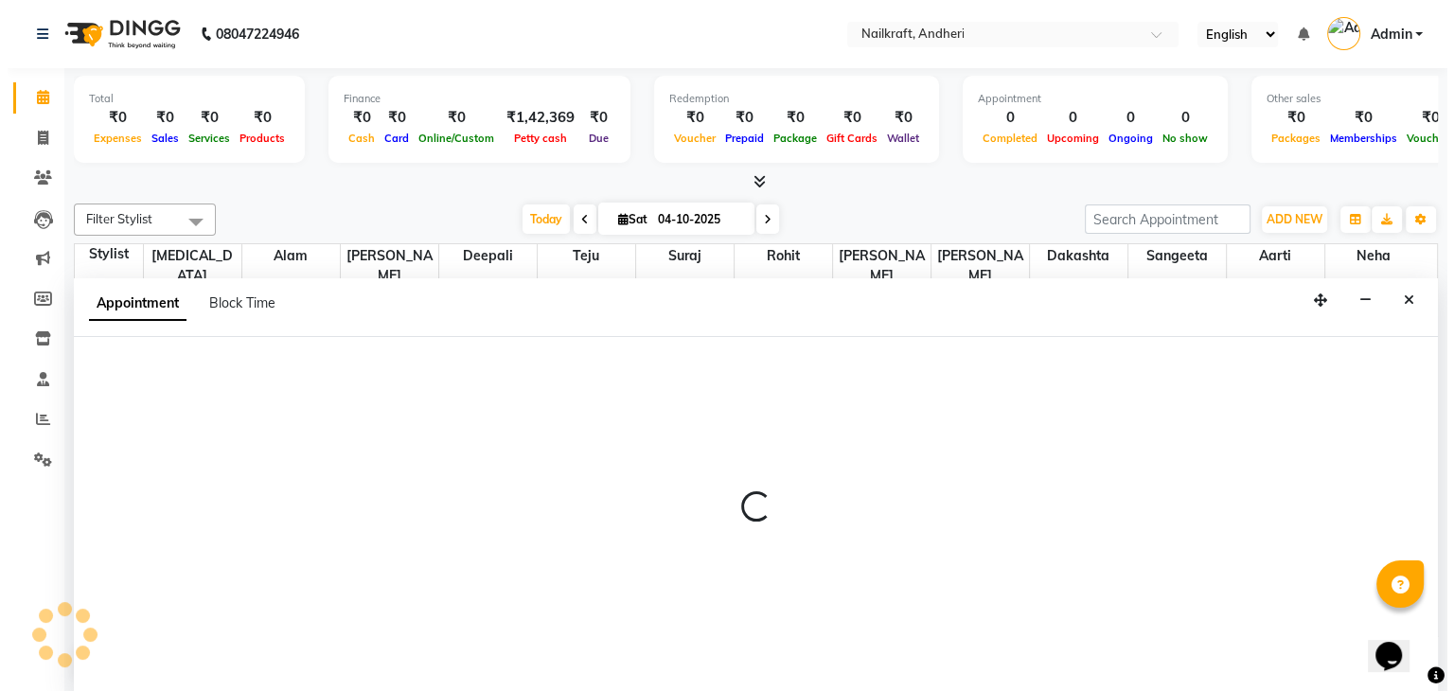
scroll to position [1, 0]
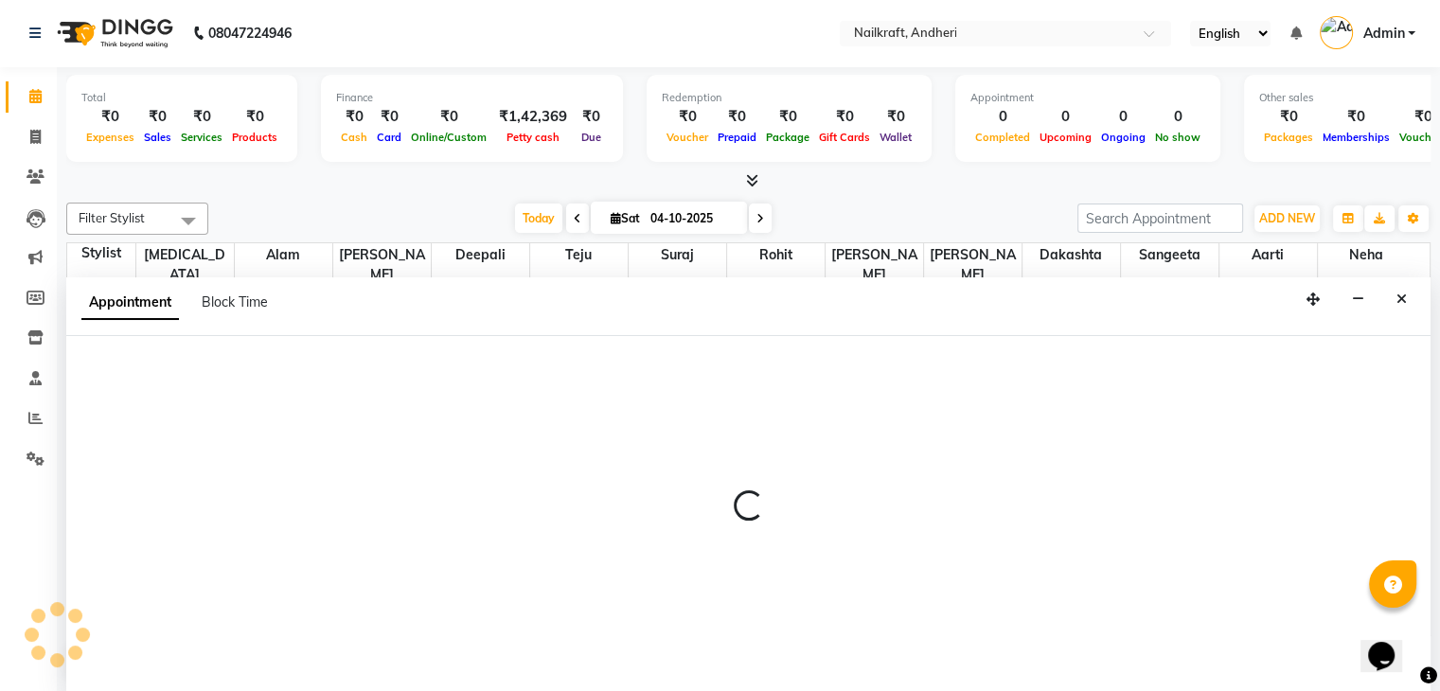
select select "88169"
select select "tentative"
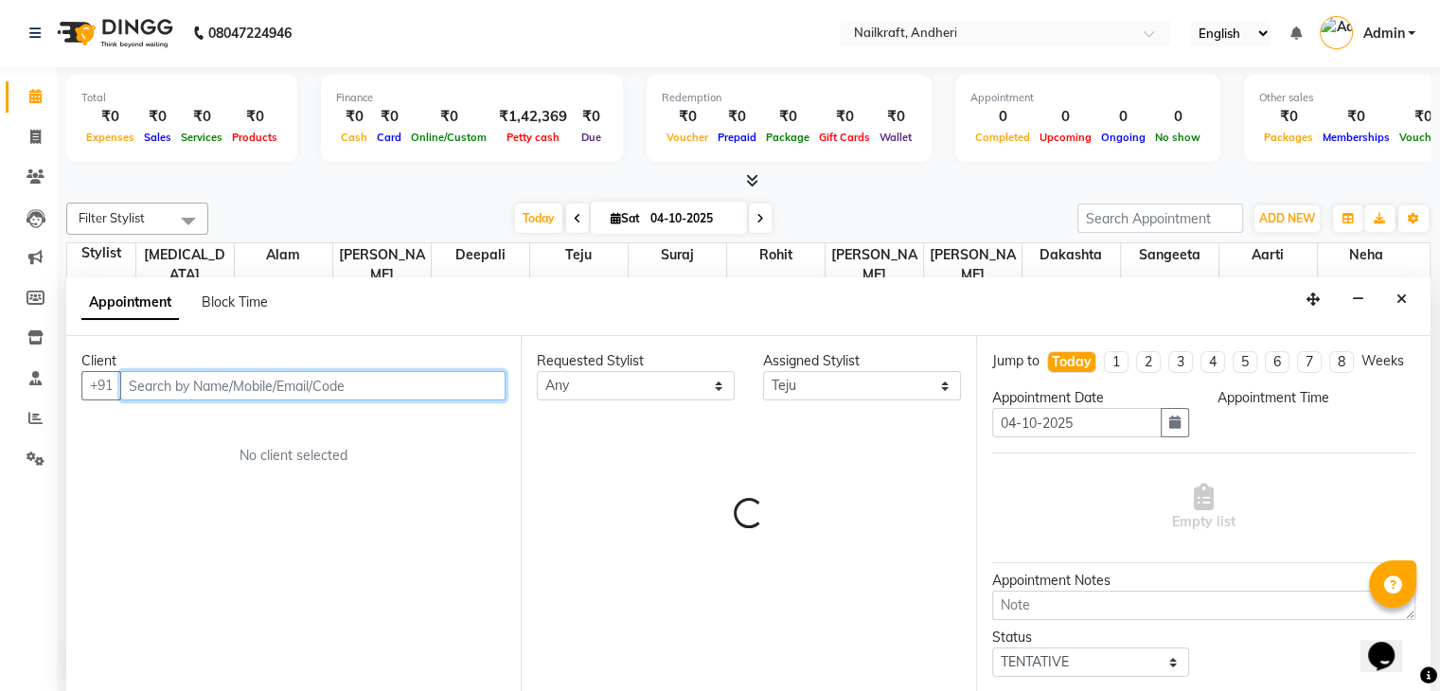
select select "1170"
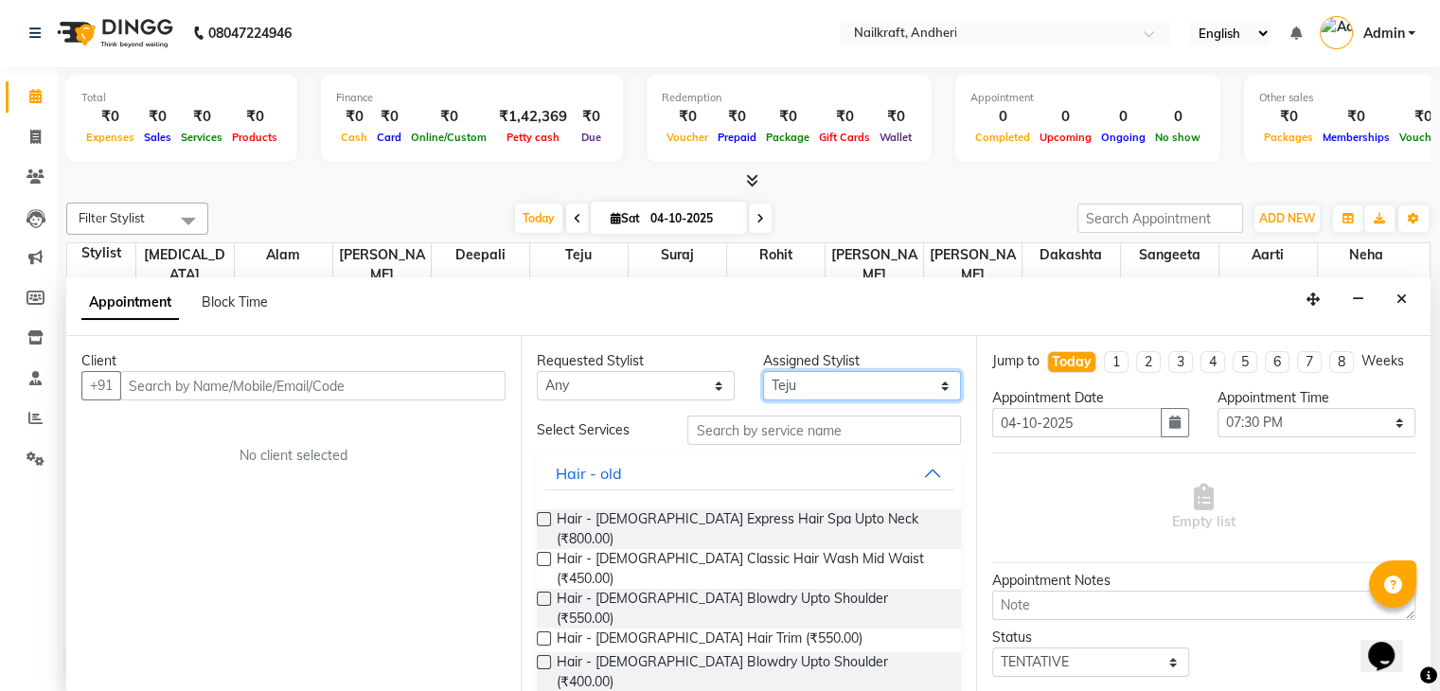
click at [880, 395] on select "Select [PERSON_NAME] [PERSON_NAME] [PERSON_NAME] [MEDICAL_DATA][PERSON_NAME] [P…" at bounding box center [862, 385] width 198 height 29
select select "76535"
click at [763, 371] on select "Select [PERSON_NAME] [PERSON_NAME] [PERSON_NAME] [MEDICAL_DATA][PERSON_NAME] [P…" at bounding box center [862, 385] width 198 height 29
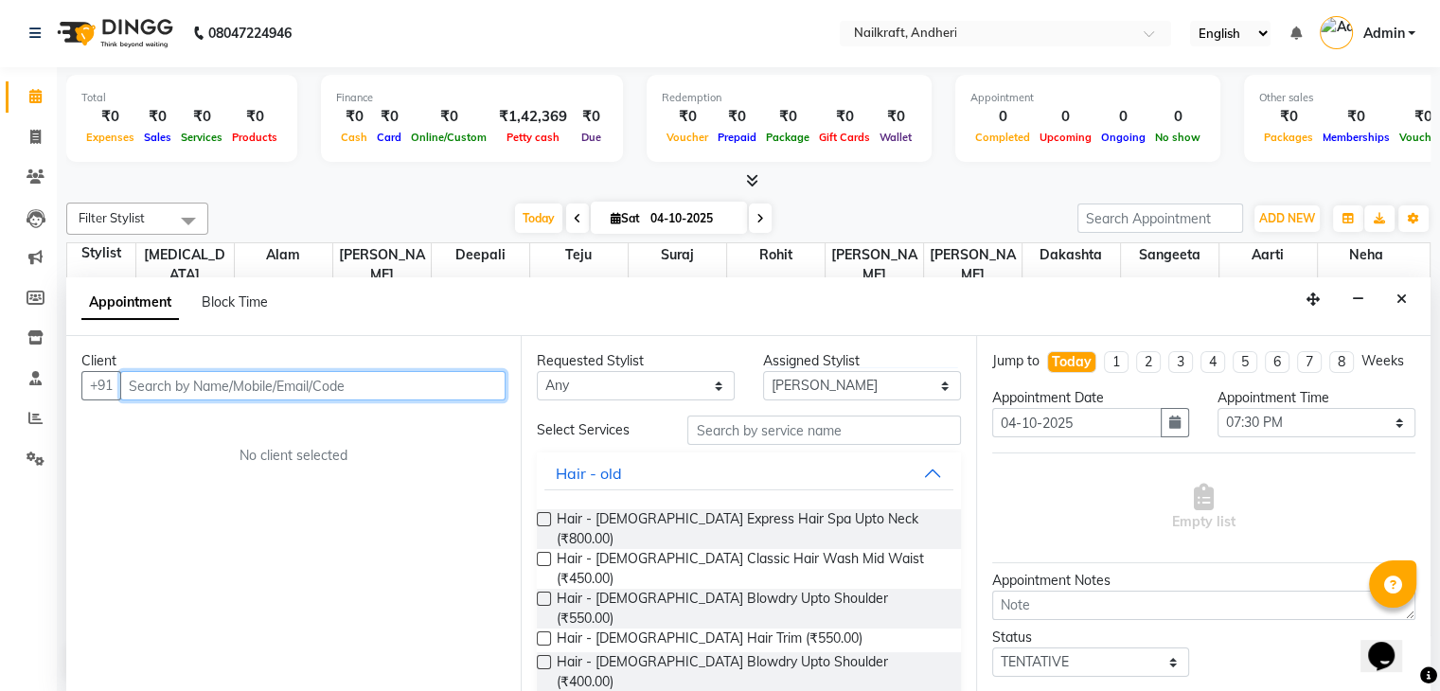
click at [469, 382] on input "text" at bounding box center [312, 385] width 385 height 29
type input "7738719593"
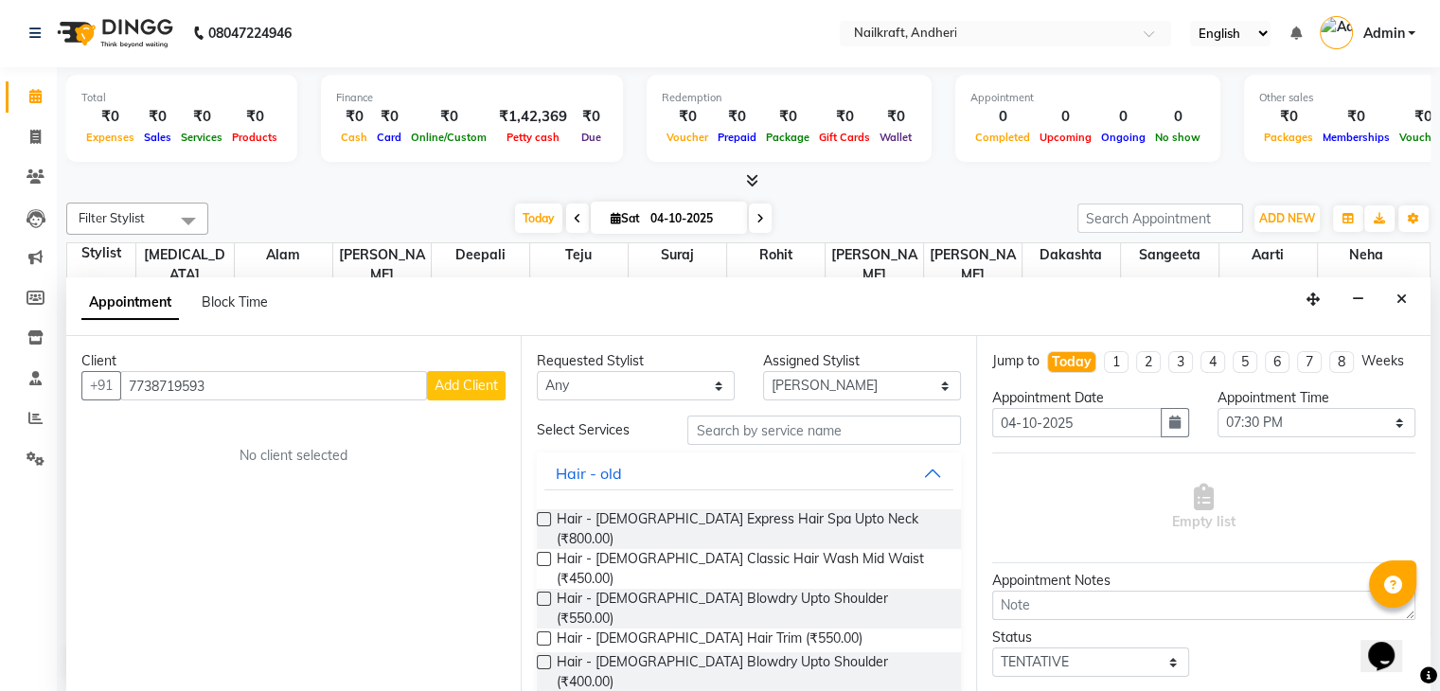
click at [486, 389] on span "Add Client" at bounding box center [466, 385] width 63 height 17
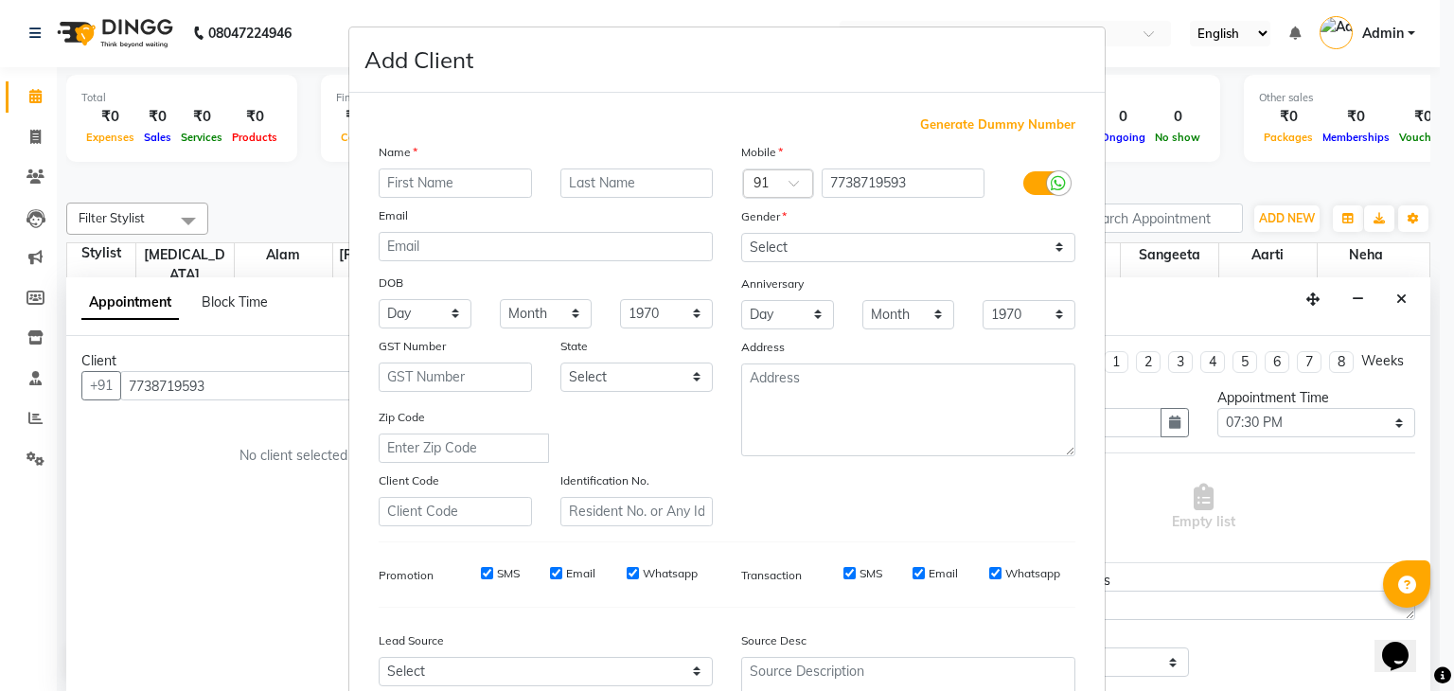
click at [485, 170] on input "text" at bounding box center [455, 183] width 153 height 29
type input "[PERSON_NAME]"
click at [814, 249] on select "Select [DEMOGRAPHIC_DATA] [DEMOGRAPHIC_DATA] Other Prefer Not To Say" at bounding box center [908, 247] width 334 height 29
select select "[DEMOGRAPHIC_DATA]"
click at [741, 234] on select "Select [DEMOGRAPHIC_DATA] [DEMOGRAPHIC_DATA] Other Prefer Not To Say" at bounding box center [908, 247] width 334 height 29
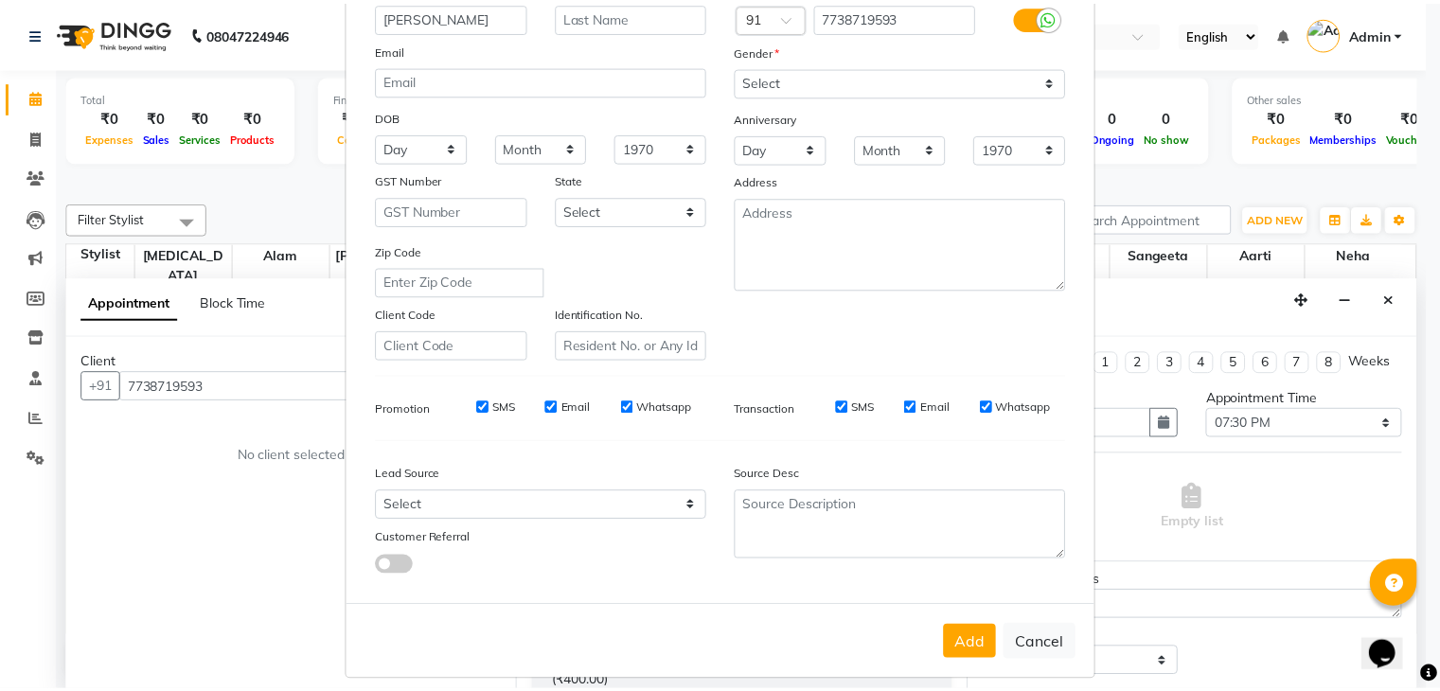
scroll to position [192, 0]
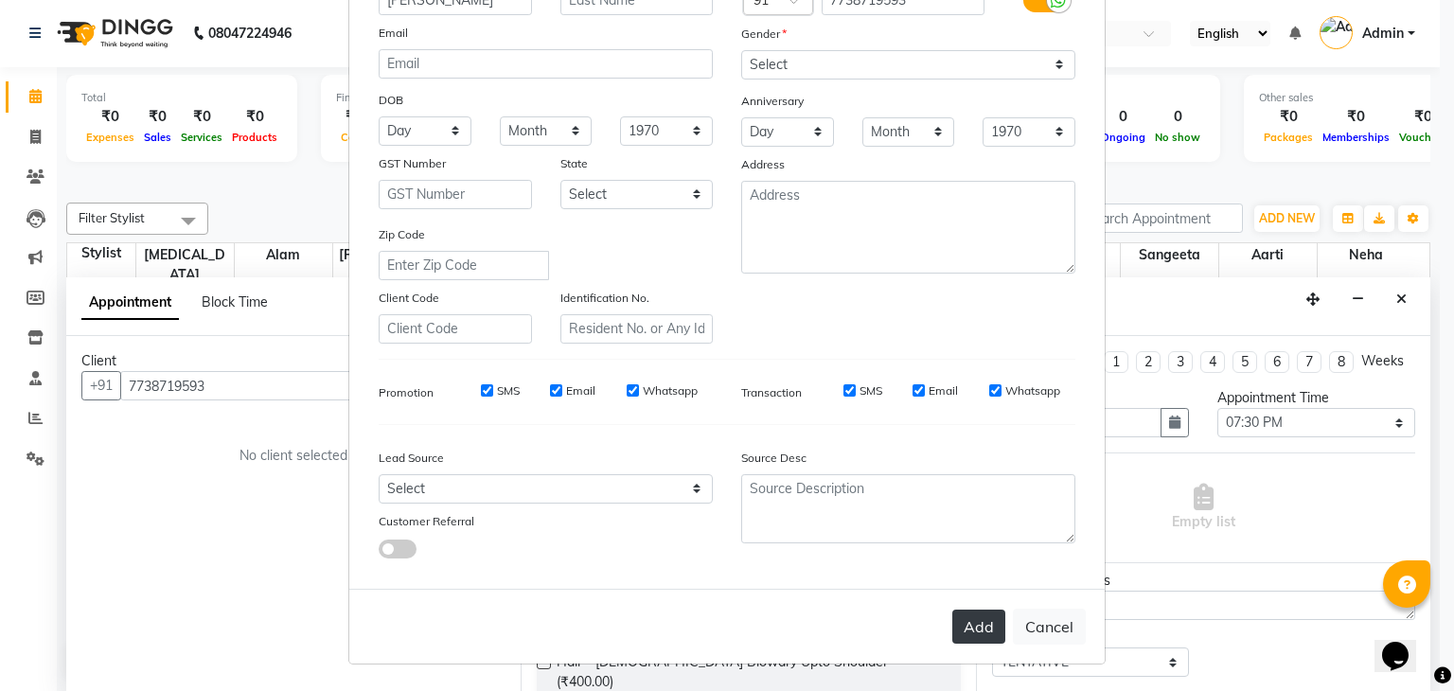
click at [983, 621] on button "Add" at bounding box center [978, 627] width 53 height 34
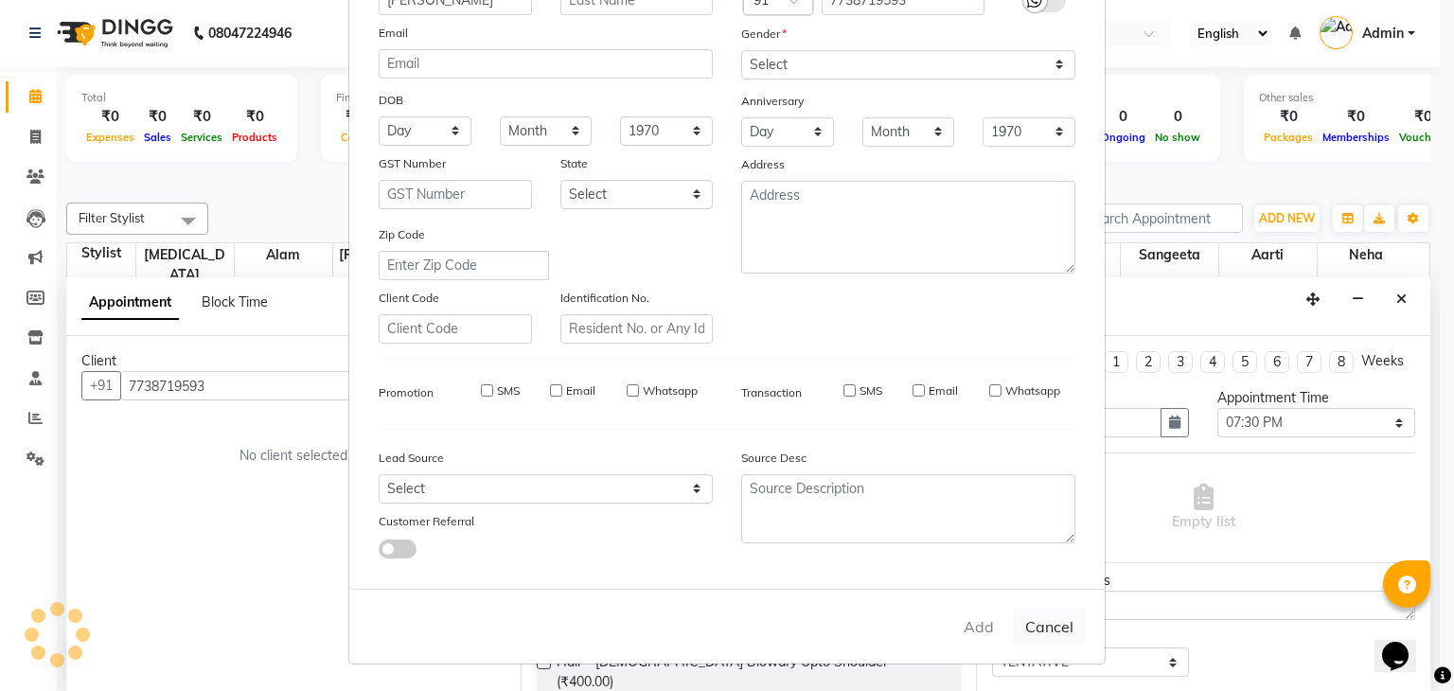
select select
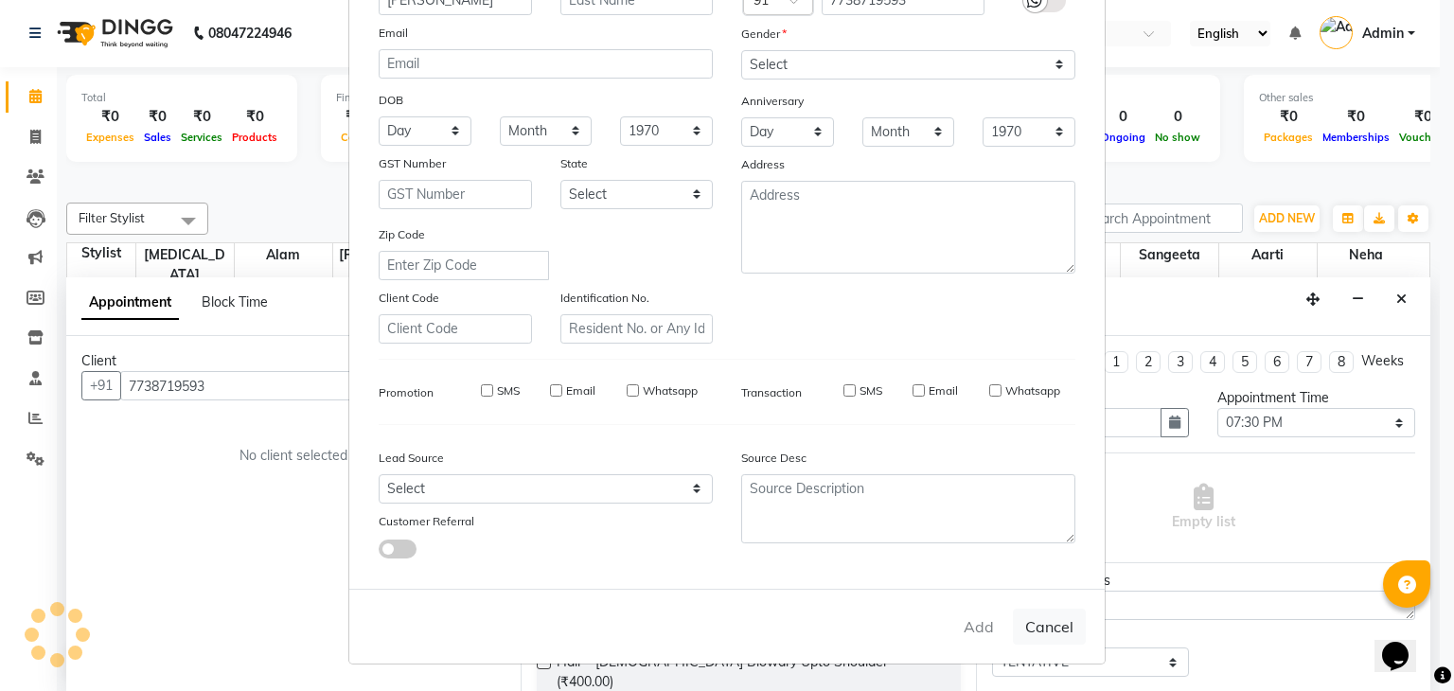
select select
checkbox input "false"
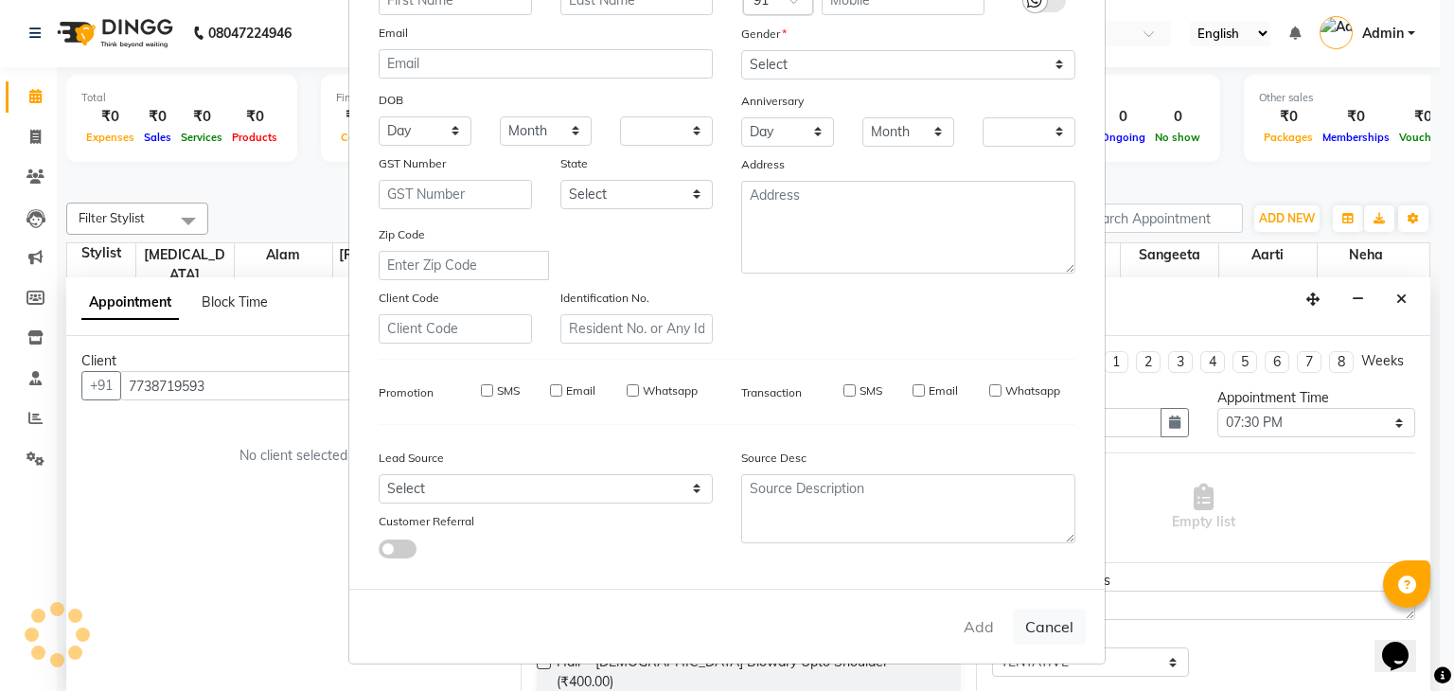
checkbox input "false"
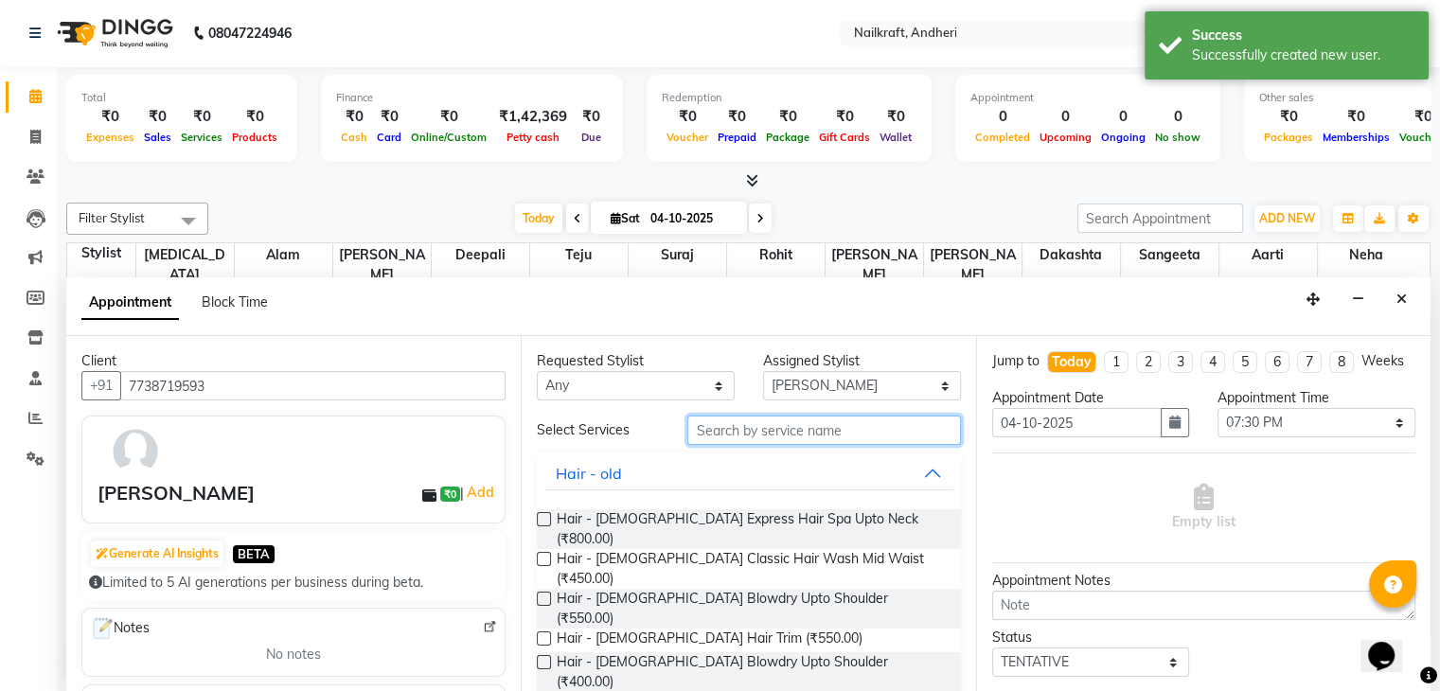
click at [799, 436] on input "text" at bounding box center [823, 430] width 273 height 29
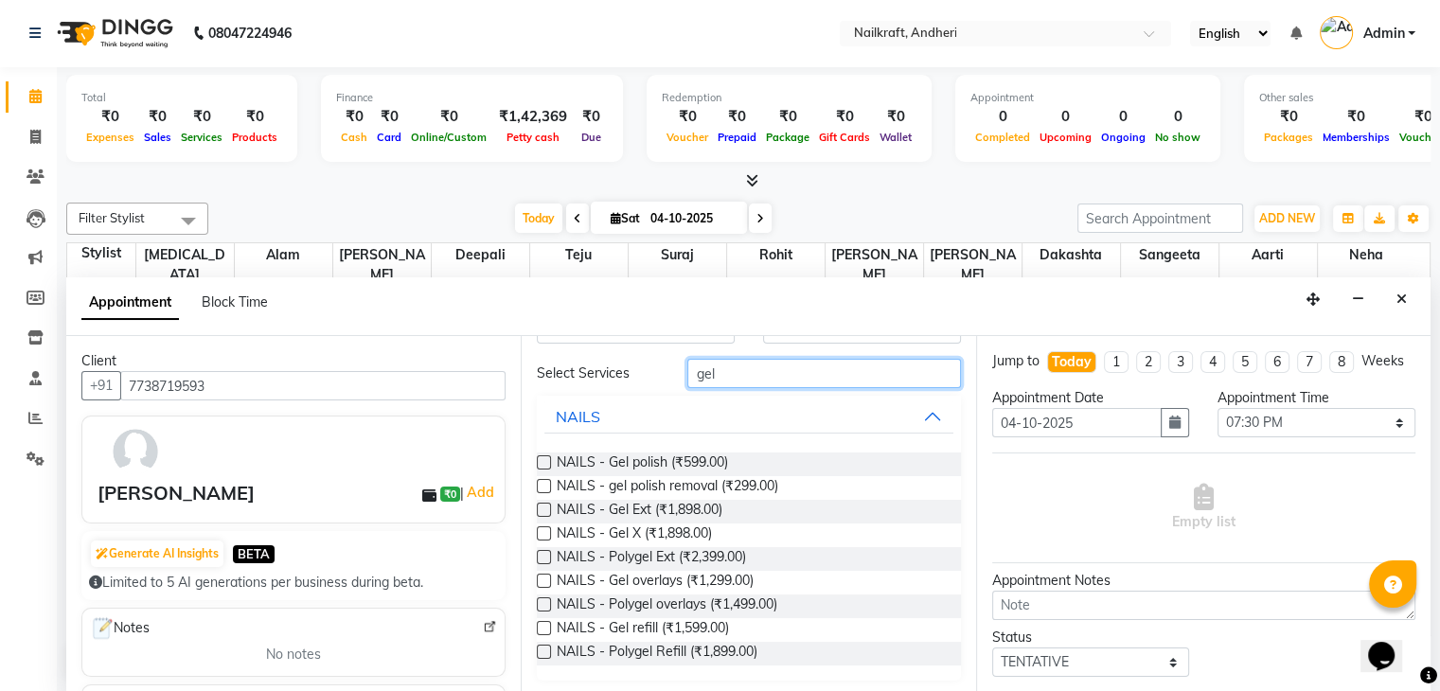
scroll to position [61, 0]
type input "g"
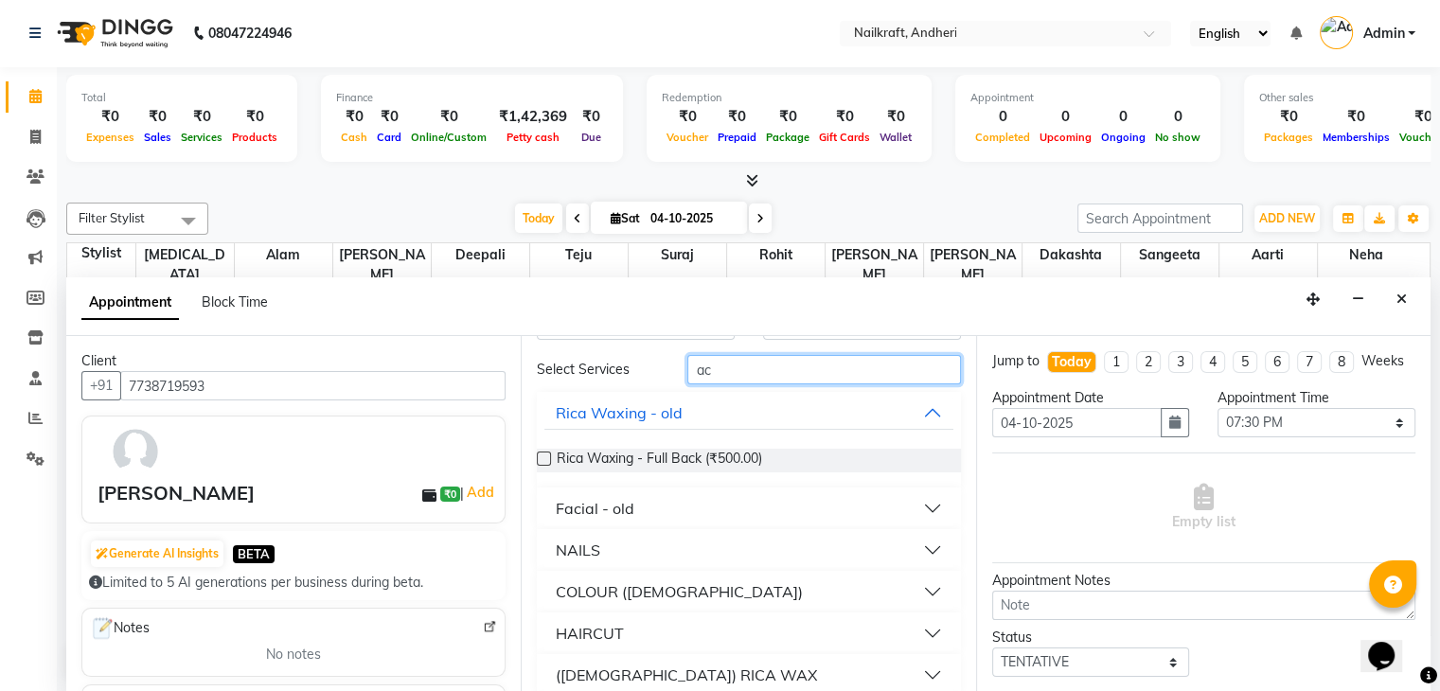
type input "a"
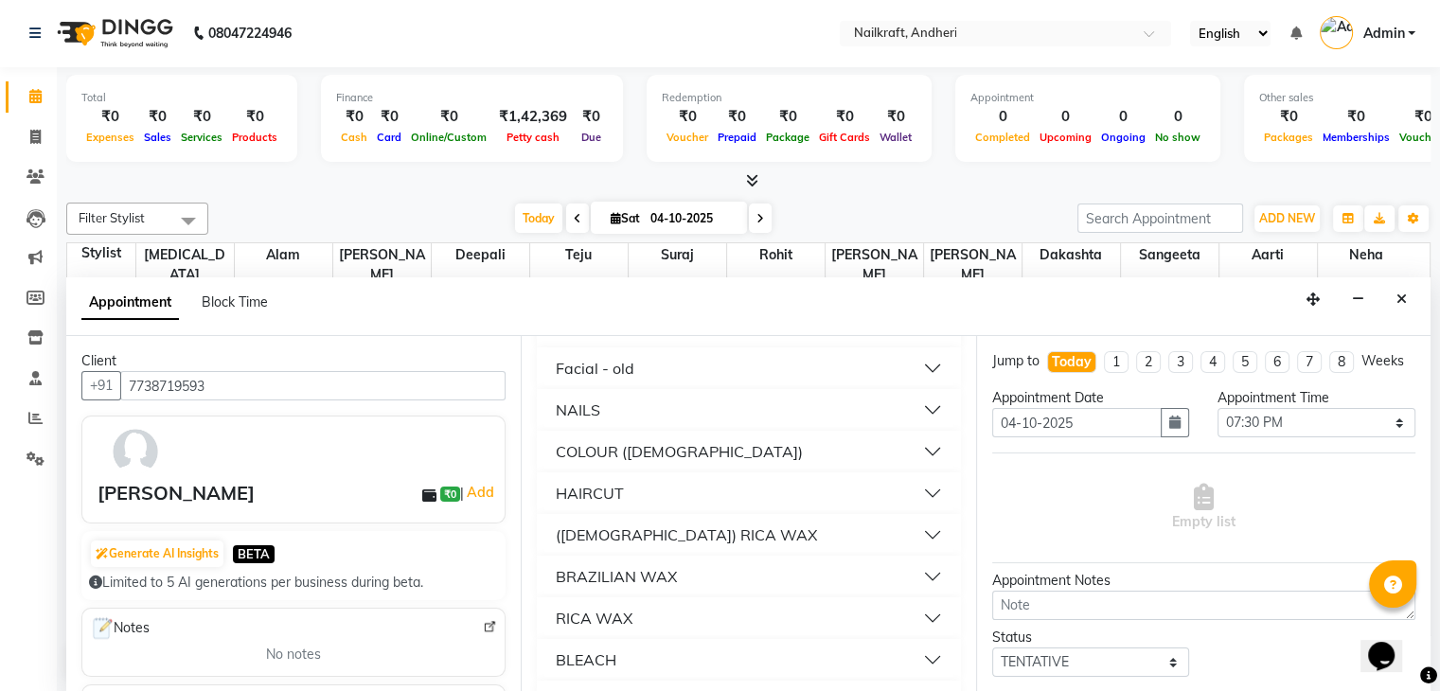
scroll to position [212, 0]
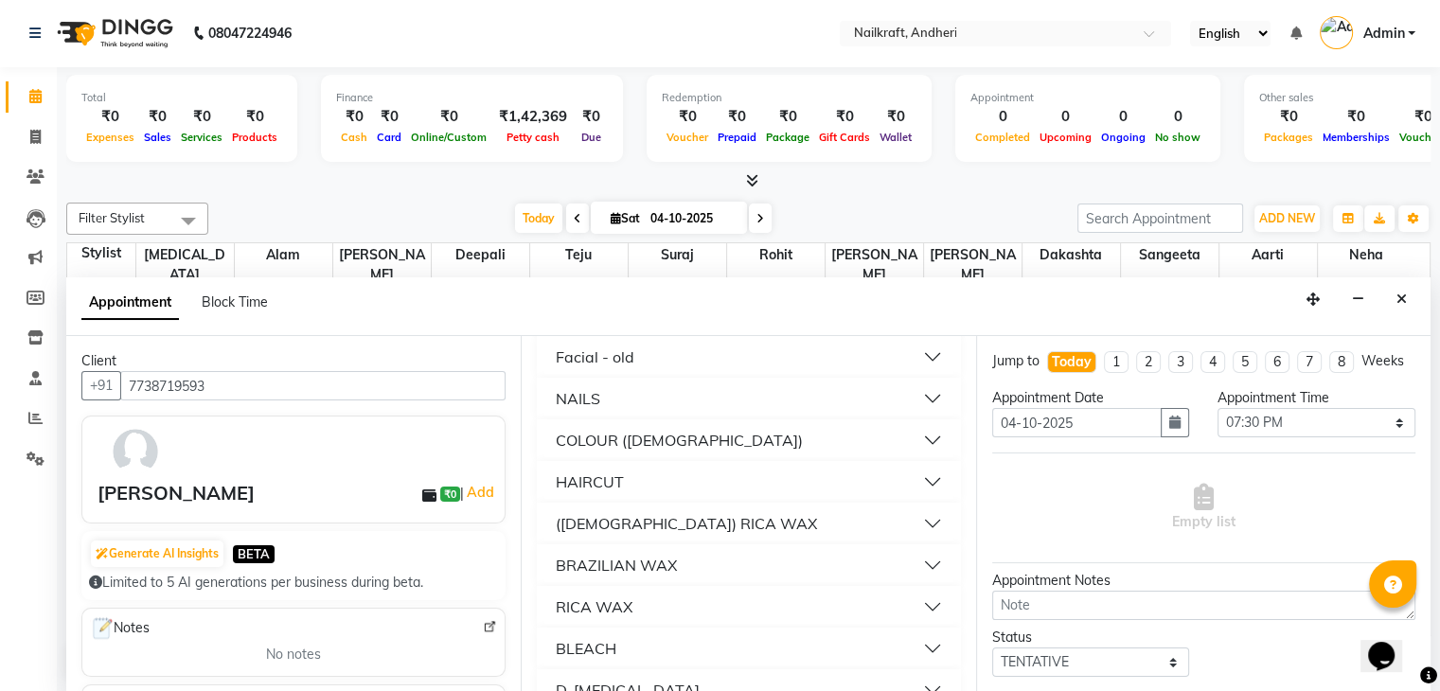
type input "ac"
click at [916, 402] on button "NAILS" at bounding box center [748, 399] width 408 height 34
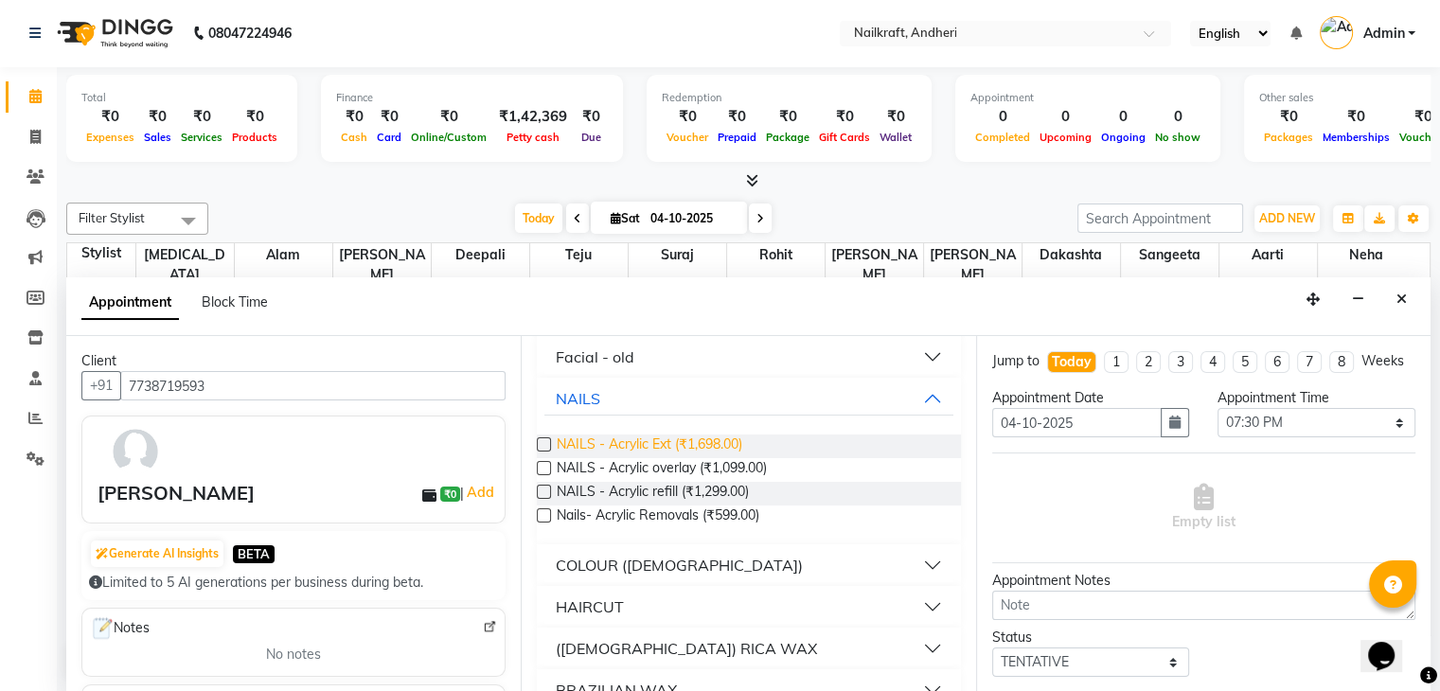
click at [667, 438] on span "NAILS - Acrylic Ext (₹1,698.00)" at bounding box center [650, 447] width 186 height 24
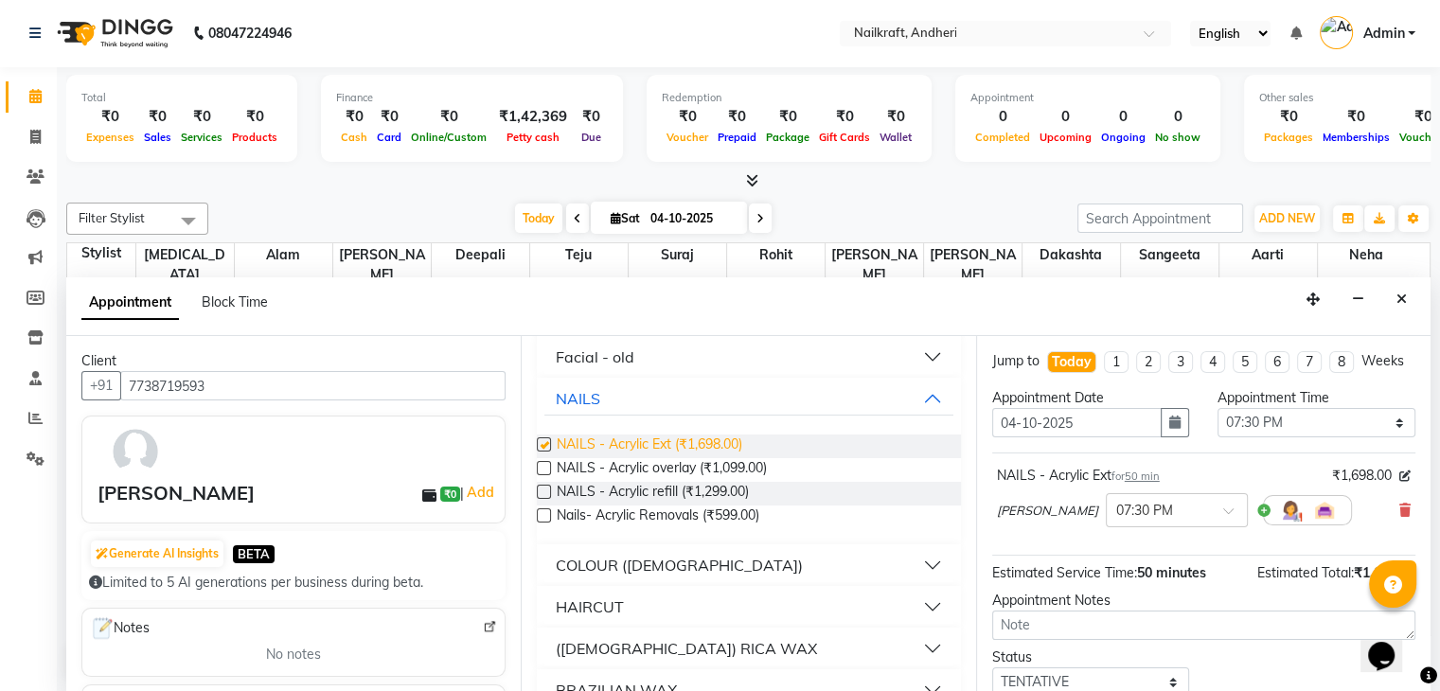
checkbox input "false"
click at [1305, 432] on select "Select 11:00 AM 11:15 AM 11:30 AM 11:45 AM 12:00 PM 12:15 PM 12:30 PM 12:45 PM …" at bounding box center [1317, 422] width 198 height 29
select select "1155"
click at [1218, 424] on select "Select 11:00 AM 11:15 AM 11:30 AM 11:45 AM 12:00 PM 12:15 PM 12:30 PM 12:45 PM …" at bounding box center [1317, 422] width 198 height 29
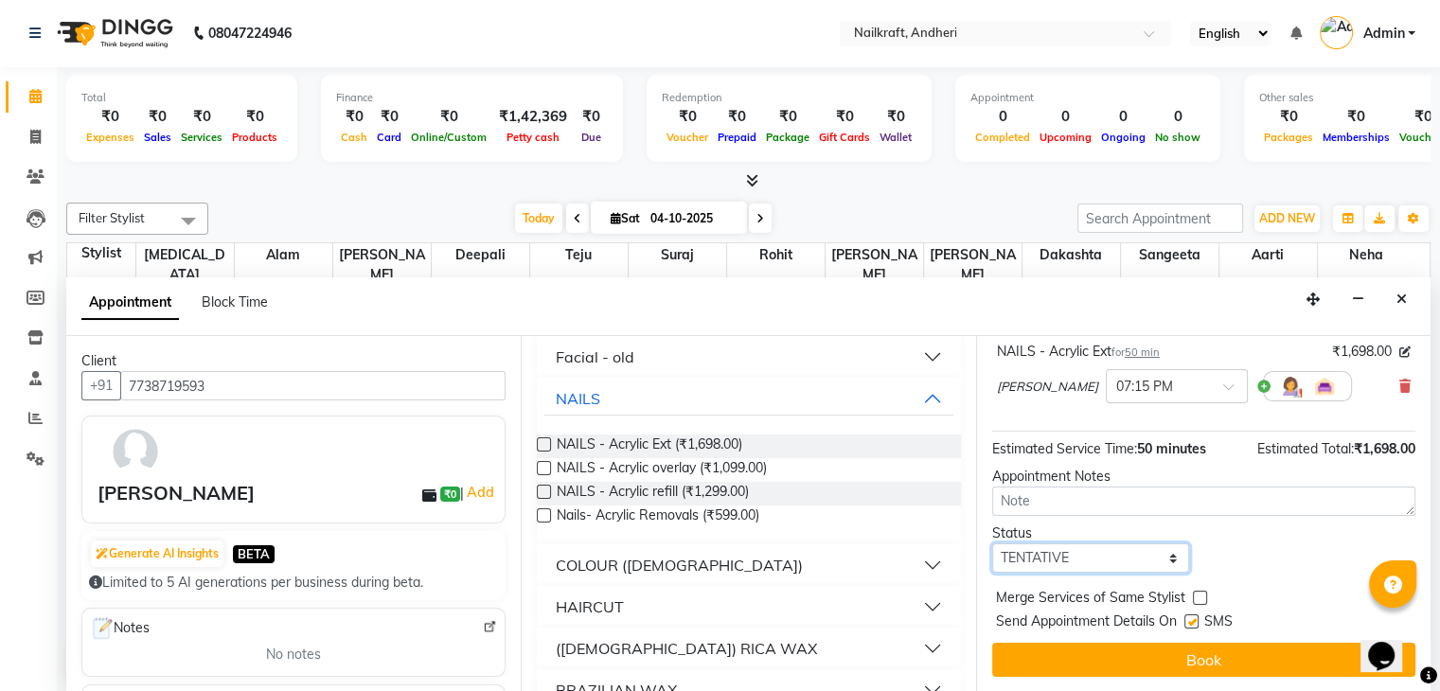
click at [1115, 557] on select "Select TENTATIVE CONFIRM CHECK-IN UPCOMING" at bounding box center [1091, 557] width 198 height 29
select select "confirm booking"
click at [992, 543] on select "Select TENTATIVE CONFIRM CHECK-IN UPCOMING" at bounding box center [1091, 557] width 198 height 29
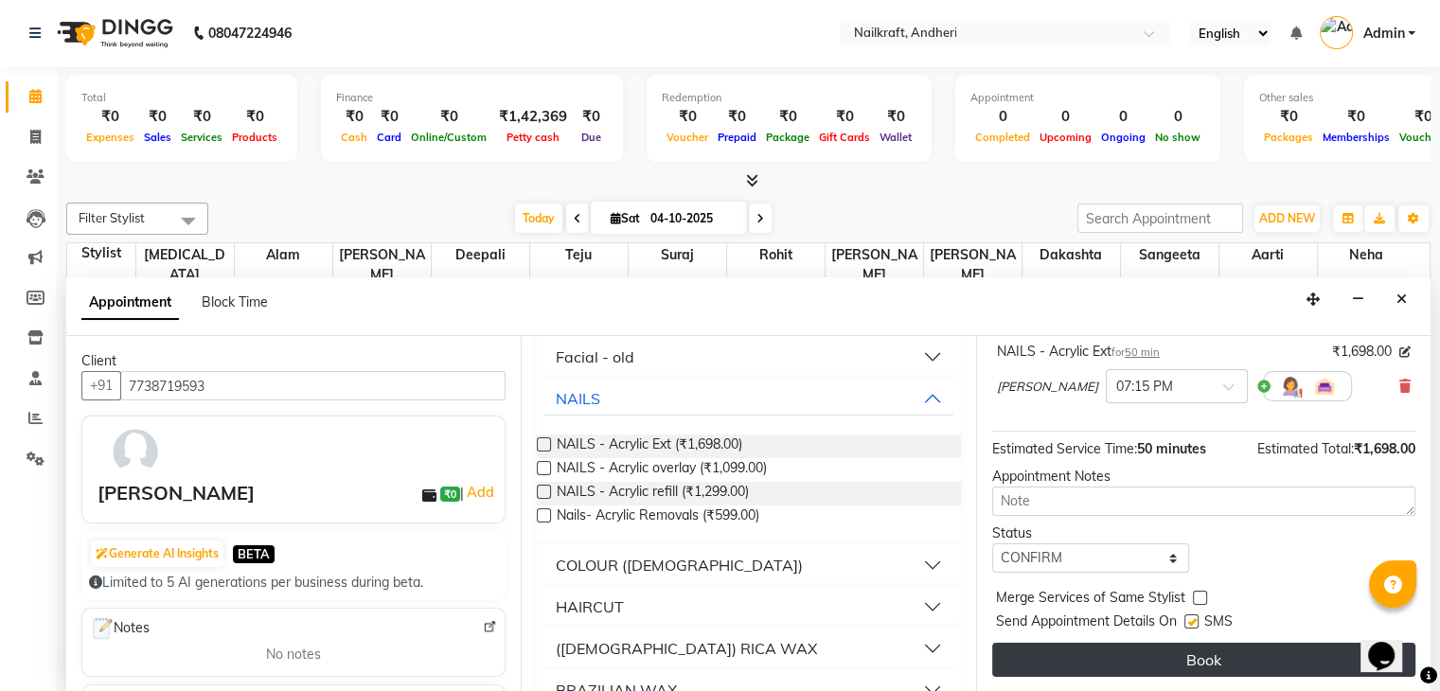
click at [1171, 648] on button "Book" at bounding box center [1203, 660] width 423 height 34
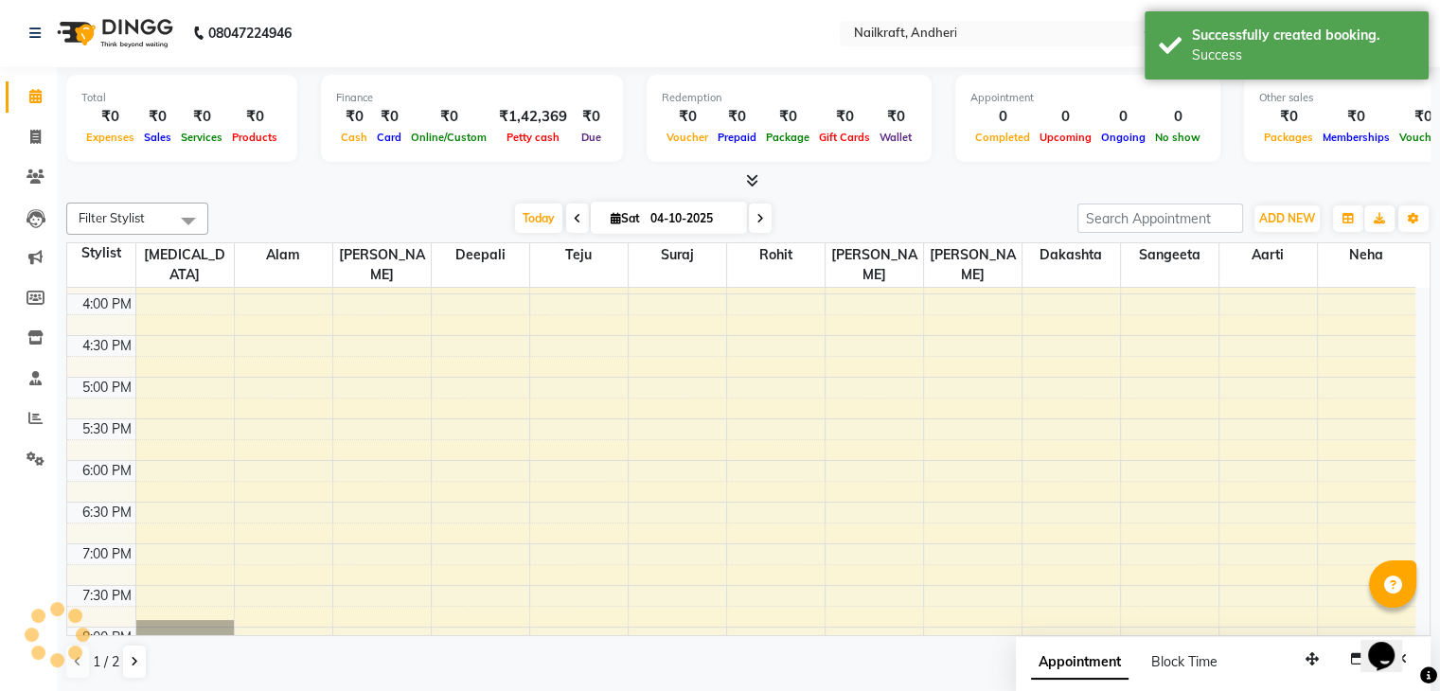
scroll to position [0, 0]
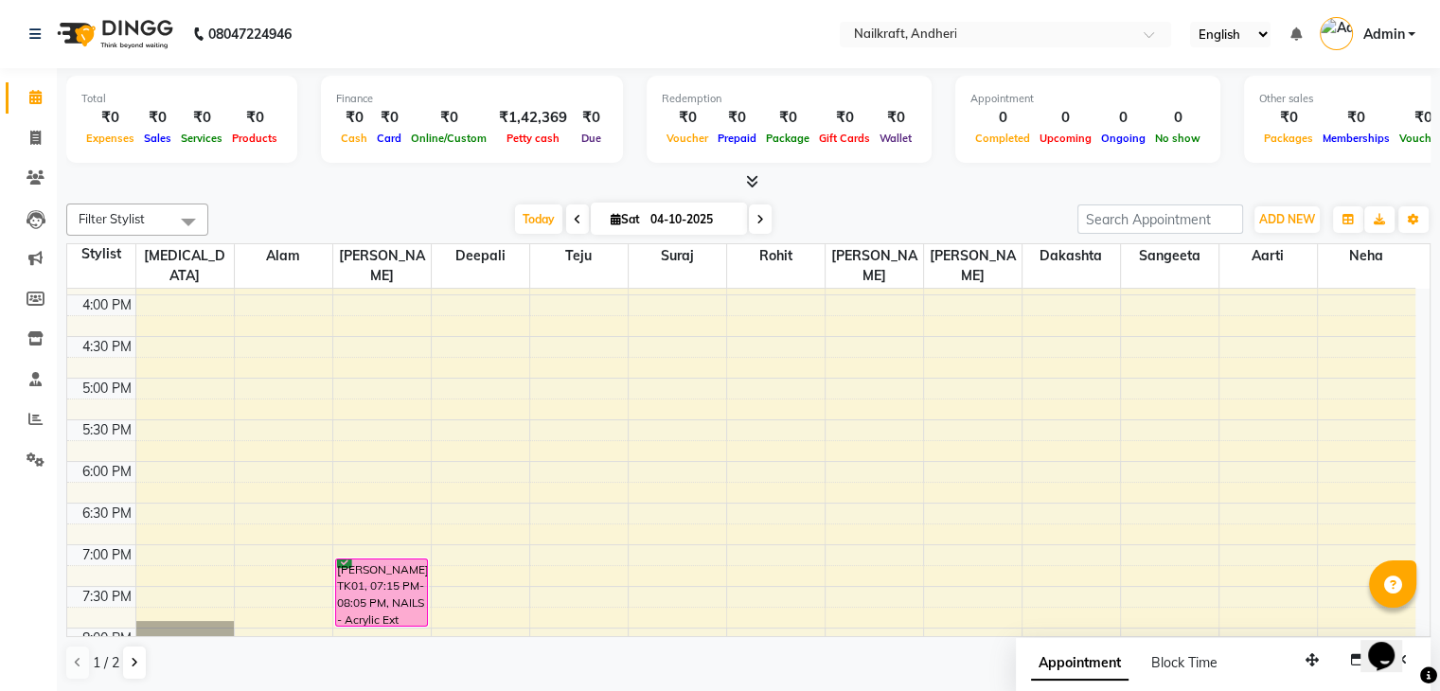
click at [460, 221] on div "[DATE] [DATE]" at bounding box center [643, 219] width 850 height 28
